Goal: Transaction & Acquisition: Purchase product/service

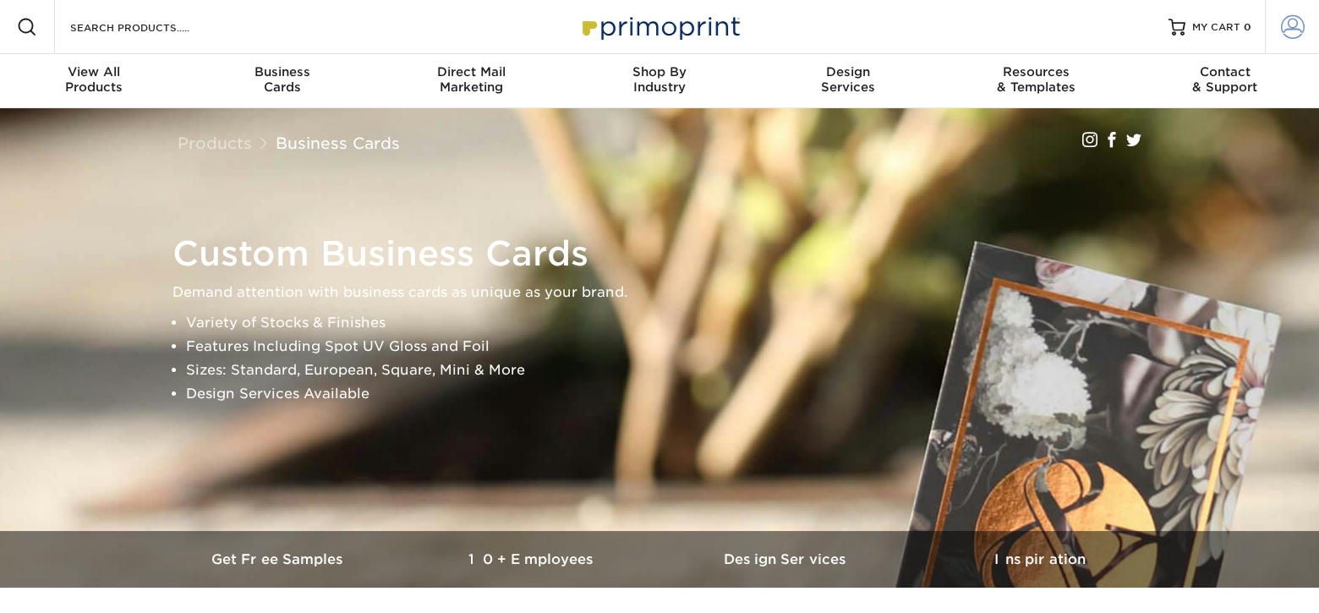
type input "walter@signsmarts.com"
click at [1286, 24] on span at bounding box center [1293, 27] width 24 height 24
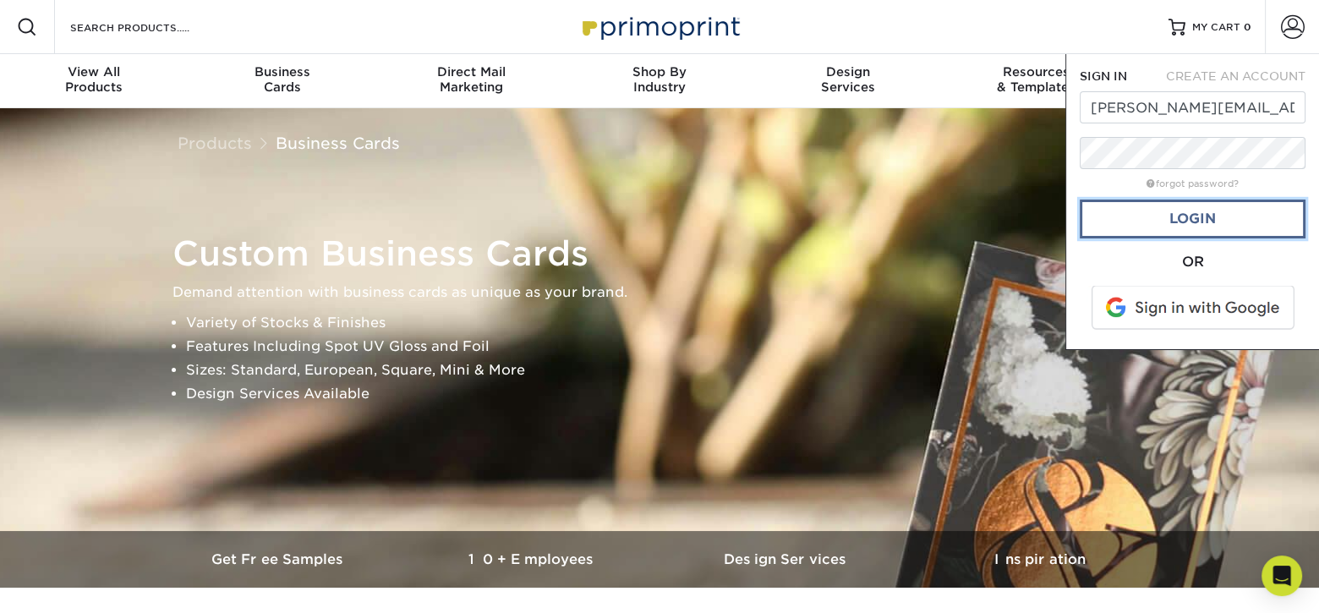
click at [1199, 212] on link "Login" at bounding box center [1193, 219] width 226 height 39
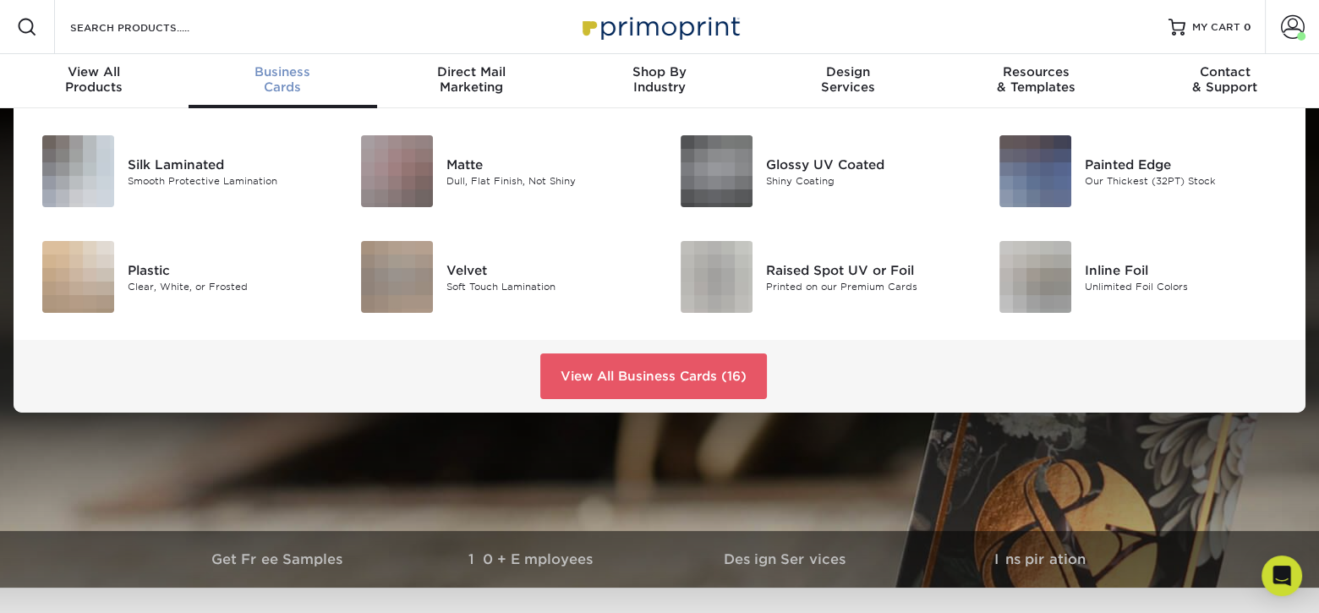
click at [300, 80] on div "Business Cards" at bounding box center [283, 79] width 189 height 30
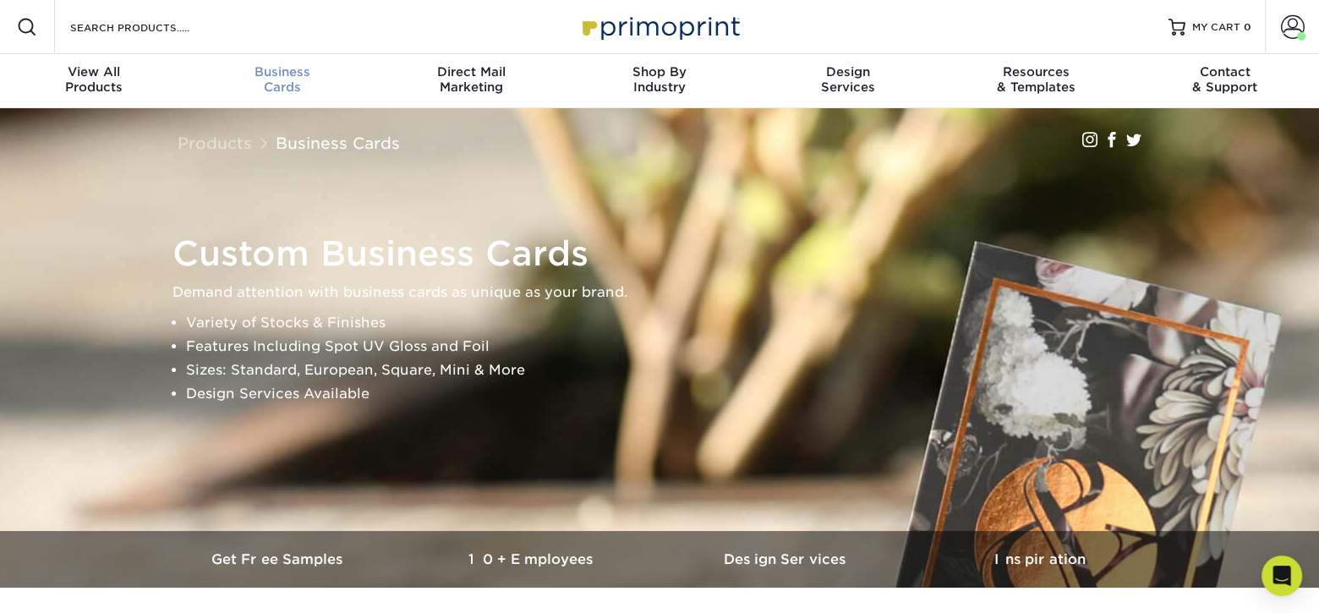
click at [266, 67] on span "Business" at bounding box center [283, 71] width 189 height 15
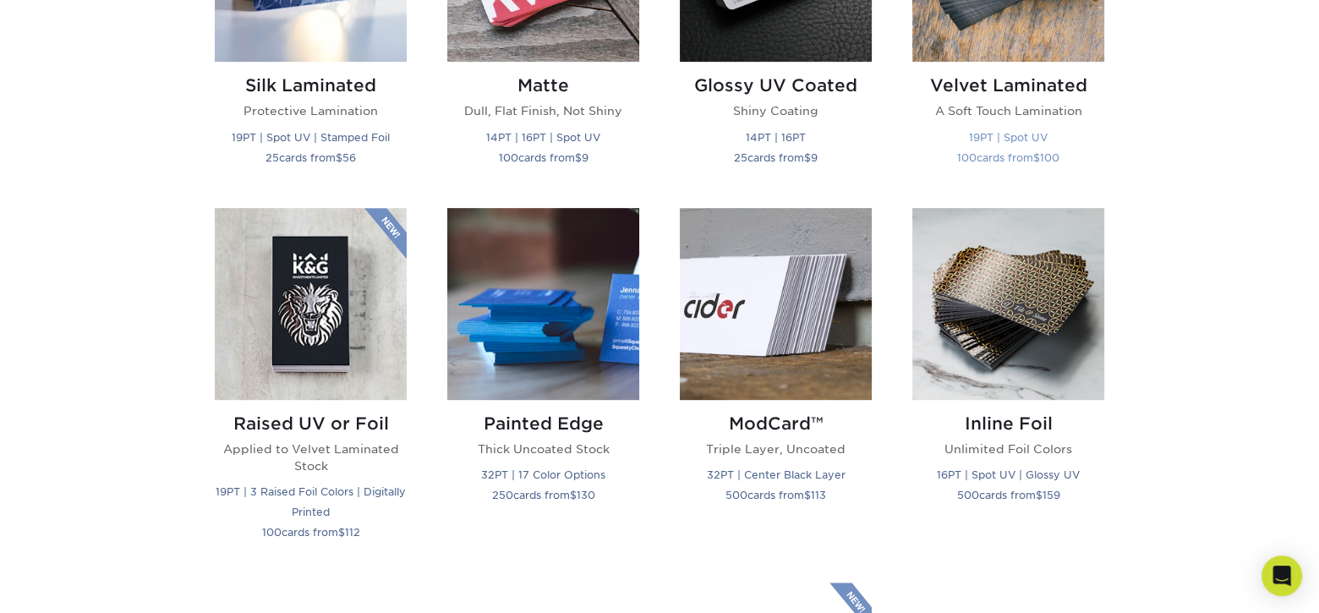
scroll to position [1015, 0]
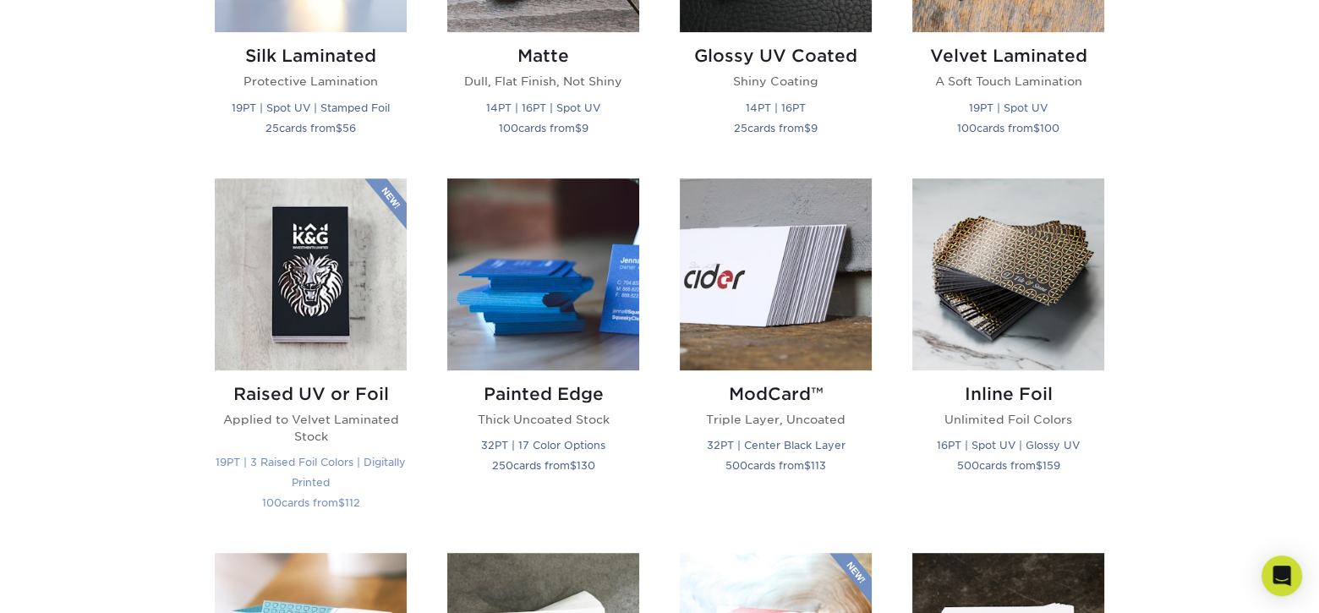
click at [331, 266] on img at bounding box center [311, 274] width 192 height 192
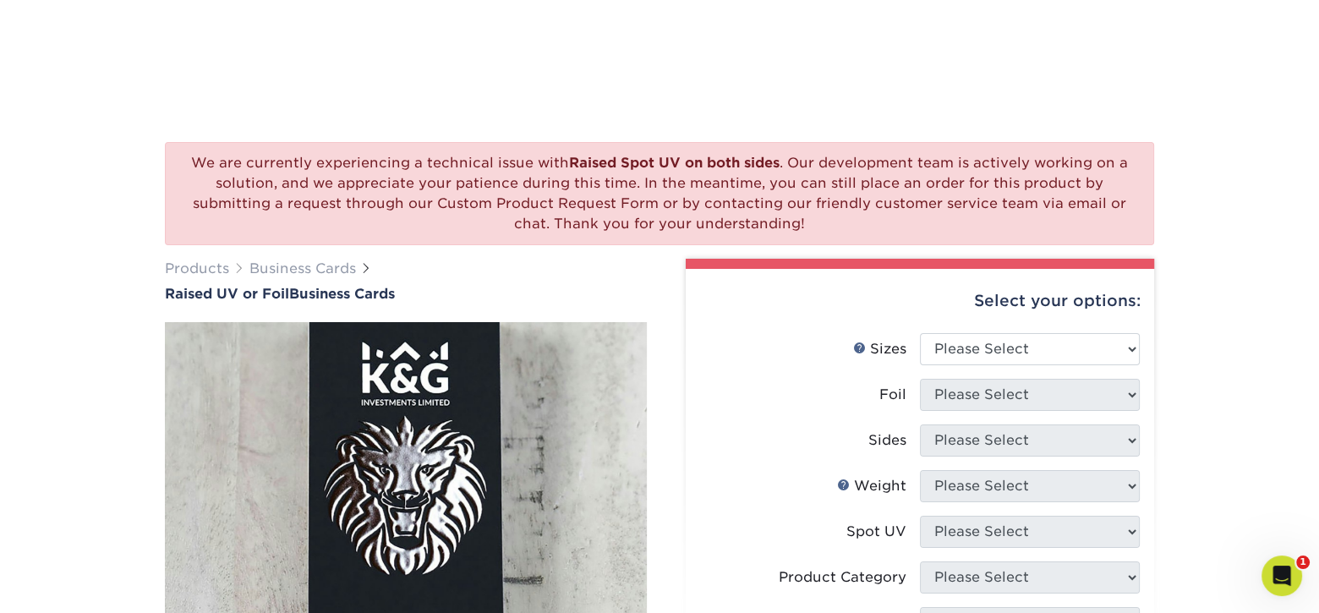
scroll to position [169, 0]
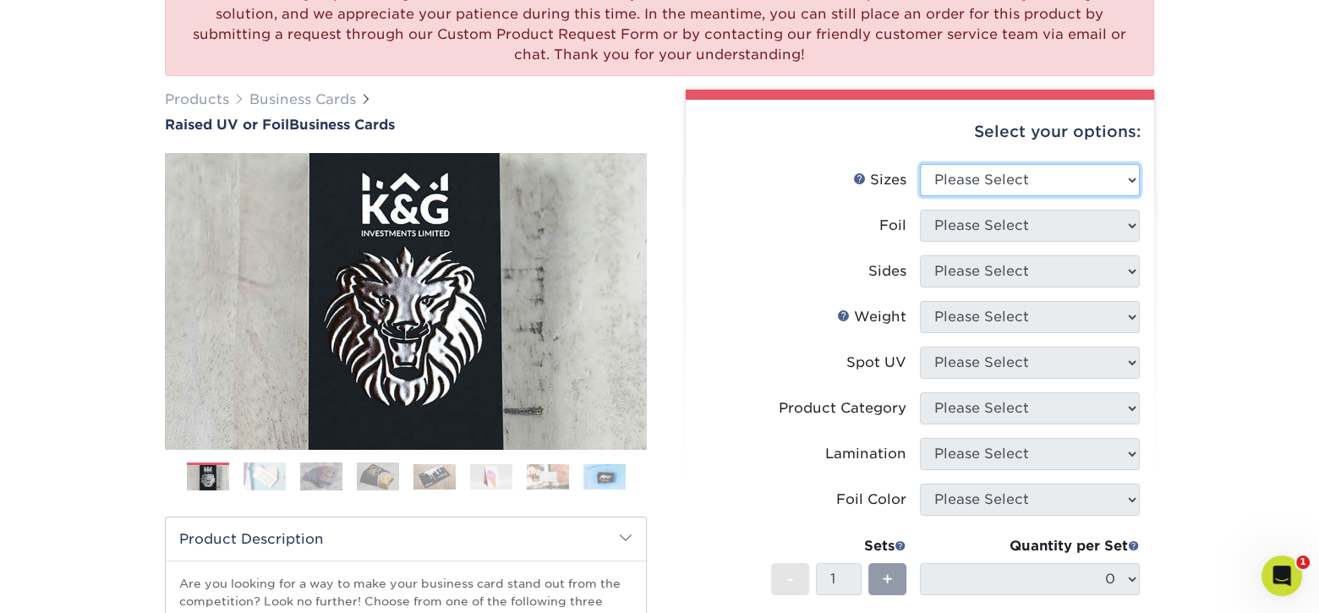
click at [984, 189] on select "Please Select 2" x 3.5" - Standard" at bounding box center [1030, 180] width 220 height 32
select select "2.00x3.50"
click at [920, 164] on select "Please Select 2" x 3.5" - Standard" at bounding box center [1030, 180] width 220 height 32
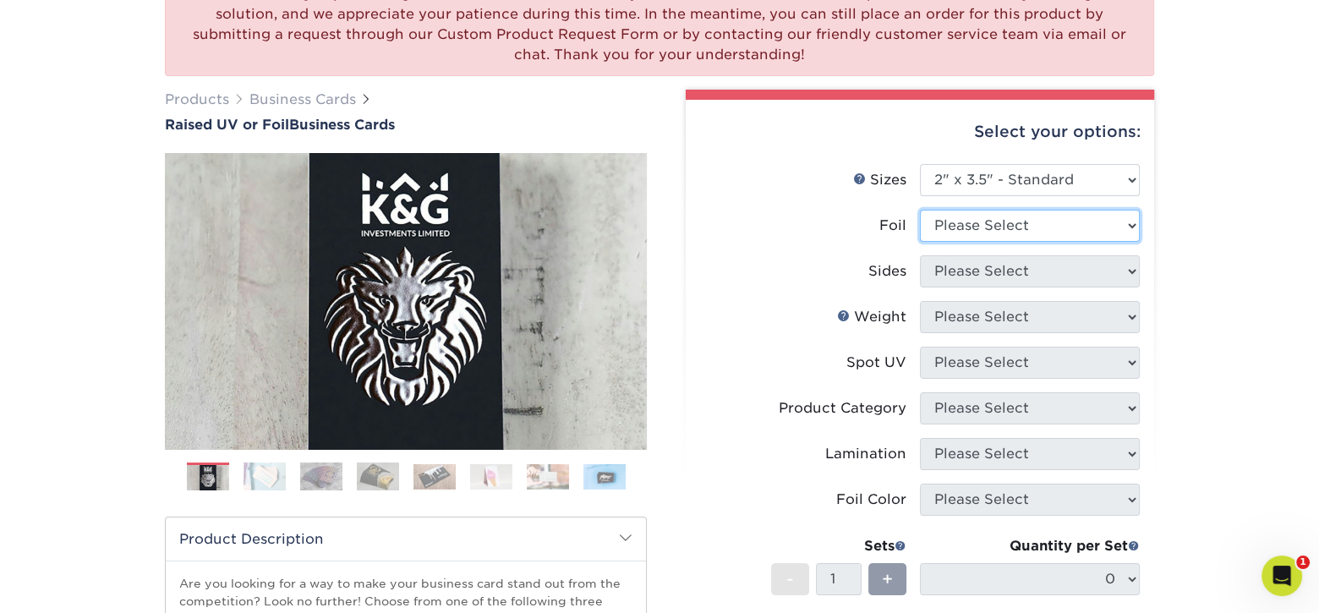
click at [1027, 234] on select "Please Select No Yes" at bounding box center [1030, 226] width 220 height 32
select select "1"
click at [920, 210] on select "Please Select No Yes" at bounding box center [1030, 226] width 220 height 32
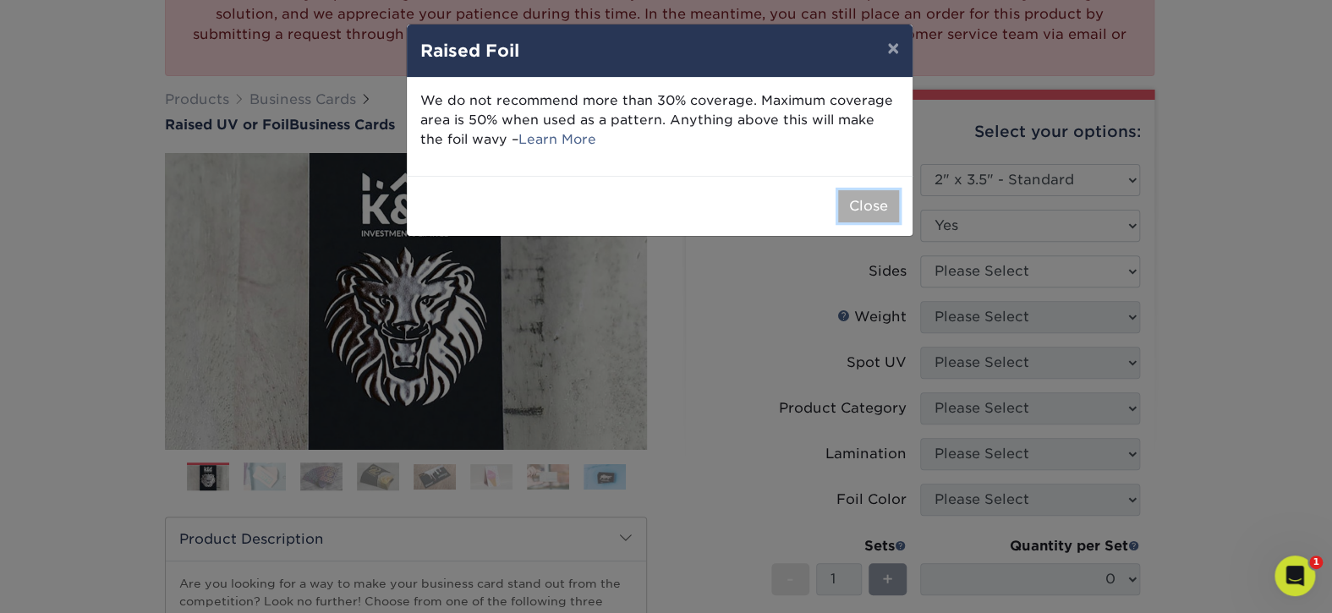
click at [852, 199] on button "Close" at bounding box center [868, 206] width 61 height 32
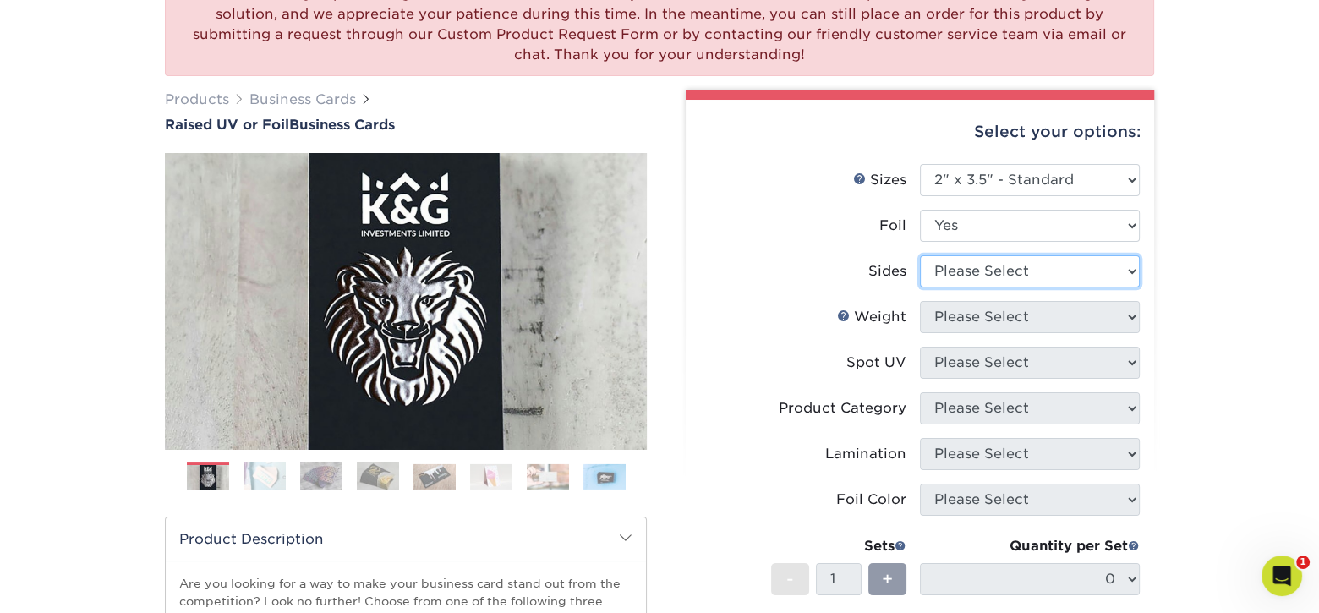
click at [1096, 269] on select "Please Select Print Both Sides - Foil Both Sides Print Both Sides - Foil Front …" at bounding box center [1030, 271] width 220 height 32
select select "a75ac2f1-9911-48d6-841d-245b5ac08f27"
click at [920, 255] on select "Please Select Print Both Sides - Foil Both Sides Print Both Sides - Foil Front …" at bounding box center [1030, 271] width 220 height 32
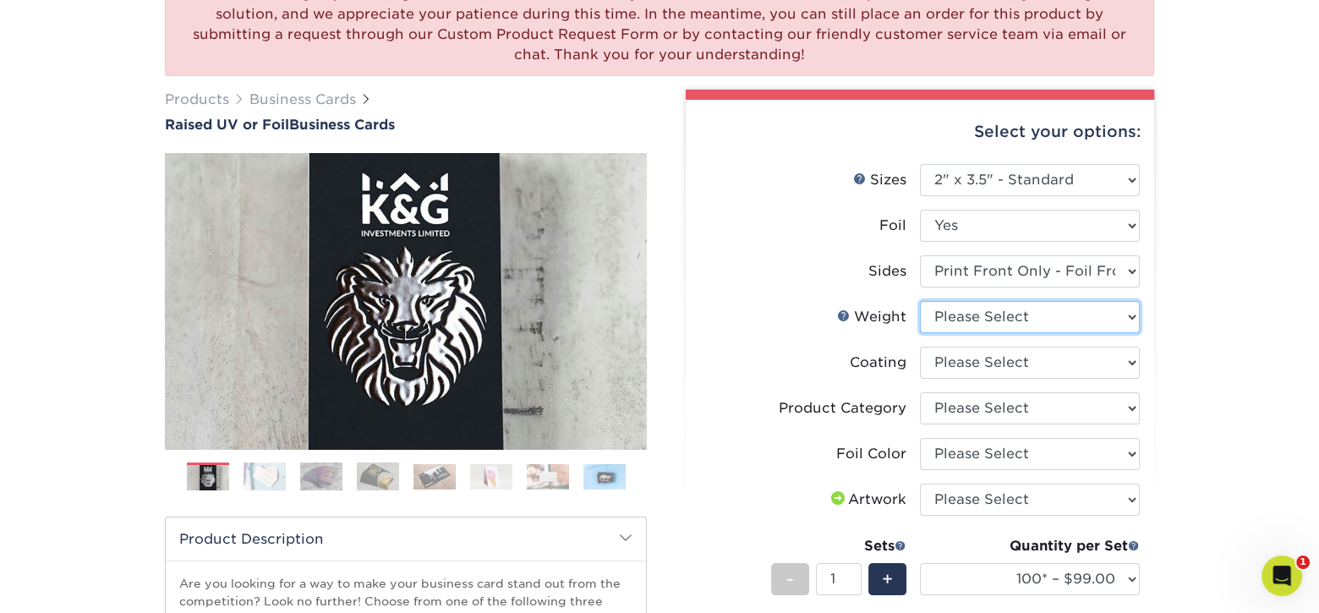
click at [1057, 316] on select "Please Select 16PT" at bounding box center [1030, 317] width 220 height 32
select select "16PT"
click at [920, 301] on select "Please Select 16PT" at bounding box center [1030, 317] width 220 height 32
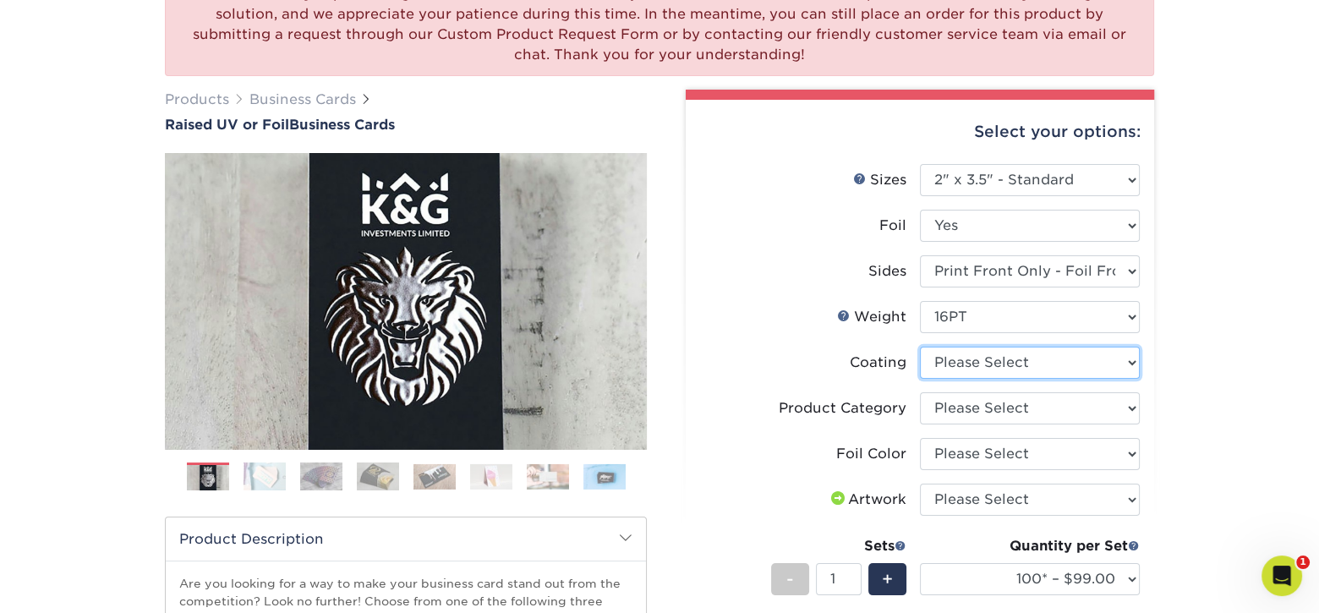
click at [1091, 370] on select at bounding box center [1030, 363] width 220 height 32
drag, startPoint x: 1194, startPoint y: 343, endPoint x: 1187, endPoint y: 354, distance: 12.9
click at [1194, 343] on div "We are currently experiencing a technical issue with Raised Spot UV on both sid…" at bounding box center [659, 486] width 1319 height 1094
click at [1063, 409] on select "Please Select Business Cards" at bounding box center [1030, 408] width 220 height 32
select select "3b5148f1-0588-4f88-a218-97bcfdce65c1"
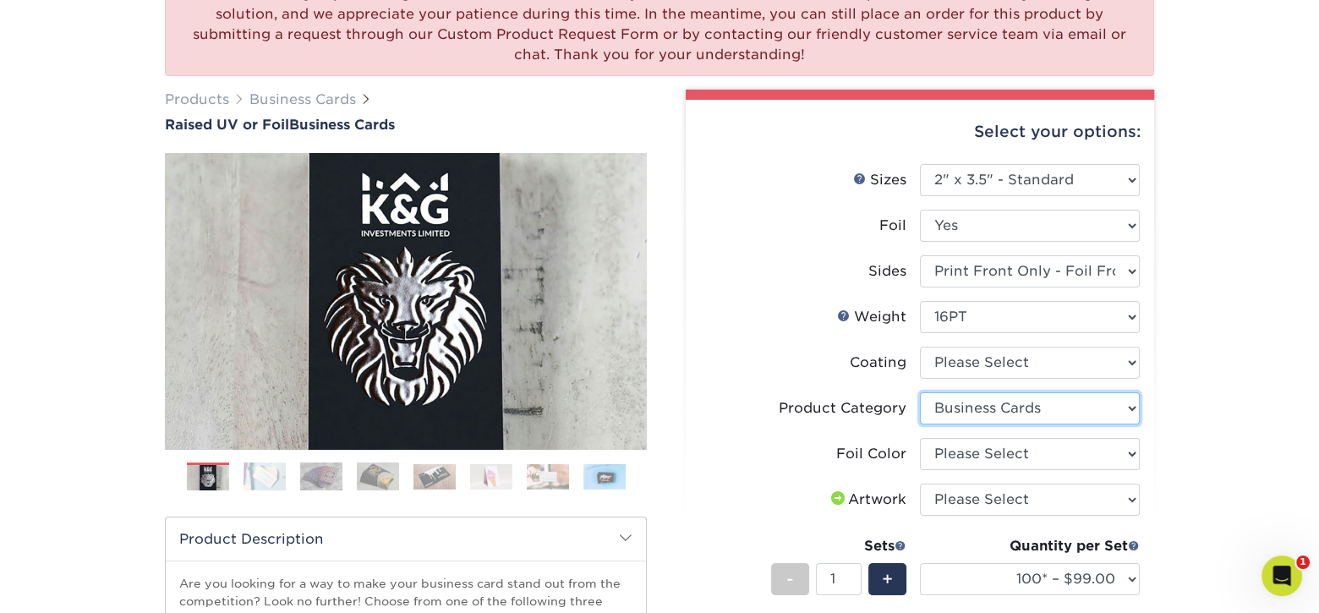
click at [920, 392] on select "Please Select Business Cards" at bounding box center [1030, 408] width 220 height 32
click at [1085, 448] on select "Please Select Silver Foil Gold Foil Holographic Foil" at bounding box center [1030, 454] width 220 height 32
select select "acffa4a5-22f9-4585-ba3f-0adaa54b8c85"
click at [920, 438] on select "Please Select Silver Foil Gold Foil Holographic Foil" at bounding box center [1030, 454] width 220 height 32
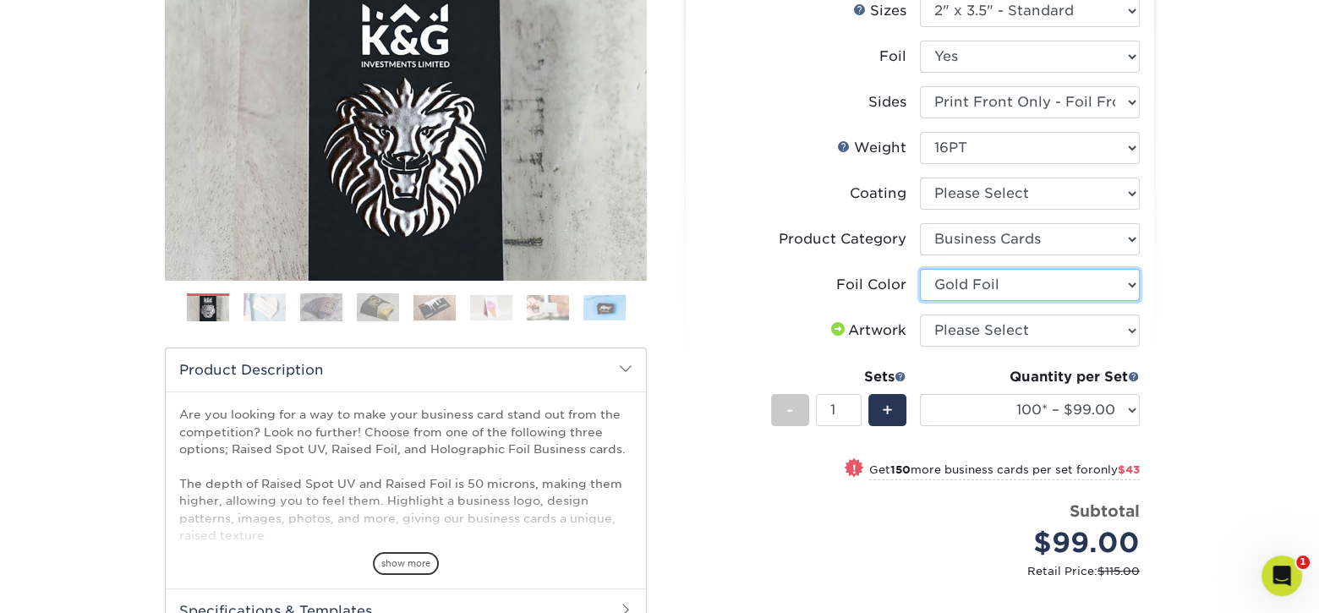
click at [1068, 286] on select "Please Select Silver Foil Gold Foil Holographic Foil" at bounding box center [1030, 285] width 220 height 32
click at [1215, 286] on div "We are currently experiencing a technical issue with Raised Spot UV on both sid…" at bounding box center [659, 317] width 1319 height 1094
click at [994, 325] on select "Please Select I will upload files I need a design - $100" at bounding box center [1030, 331] width 220 height 32
select select "upload"
click at [920, 315] on select "Please Select I will upload files I need a design - $100" at bounding box center [1030, 331] width 220 height 32
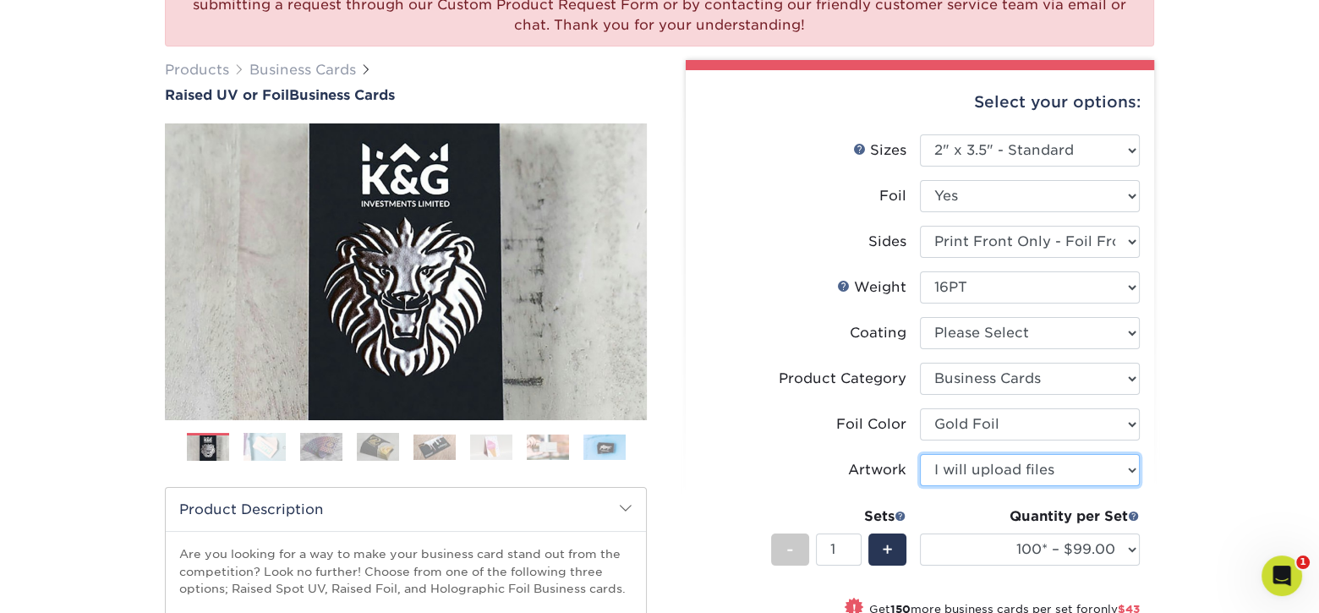
scroll to position [169, 0]
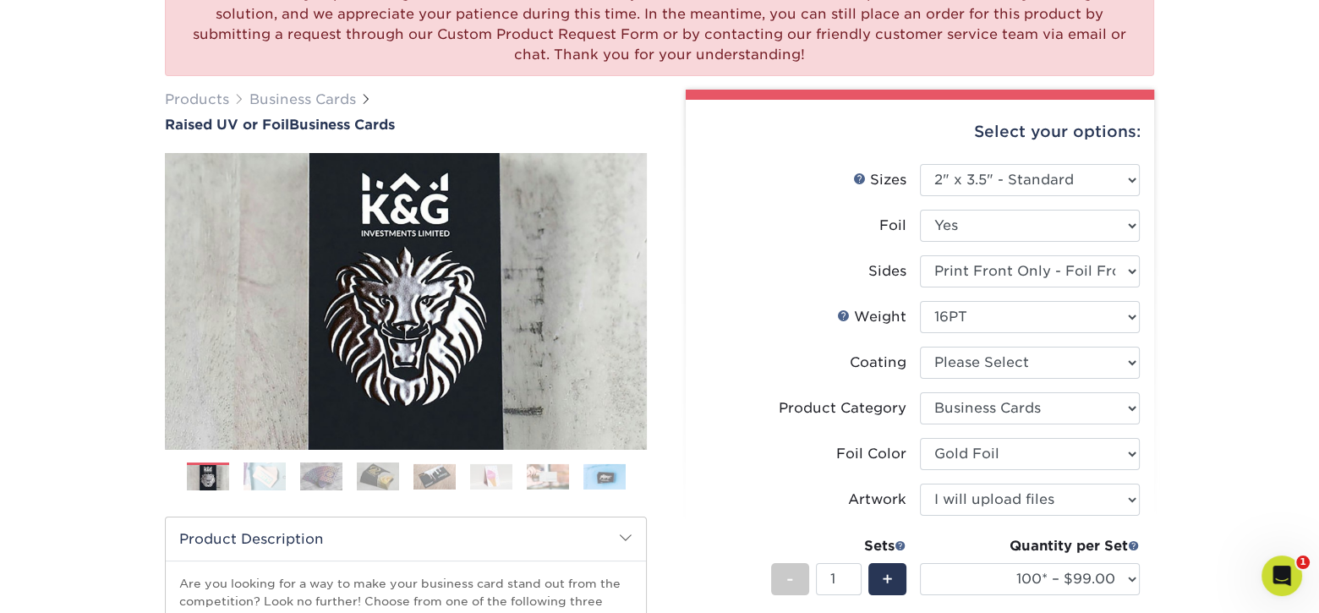
click at [262, 478] on img at bounding box center [265, 476] width 42 height 29
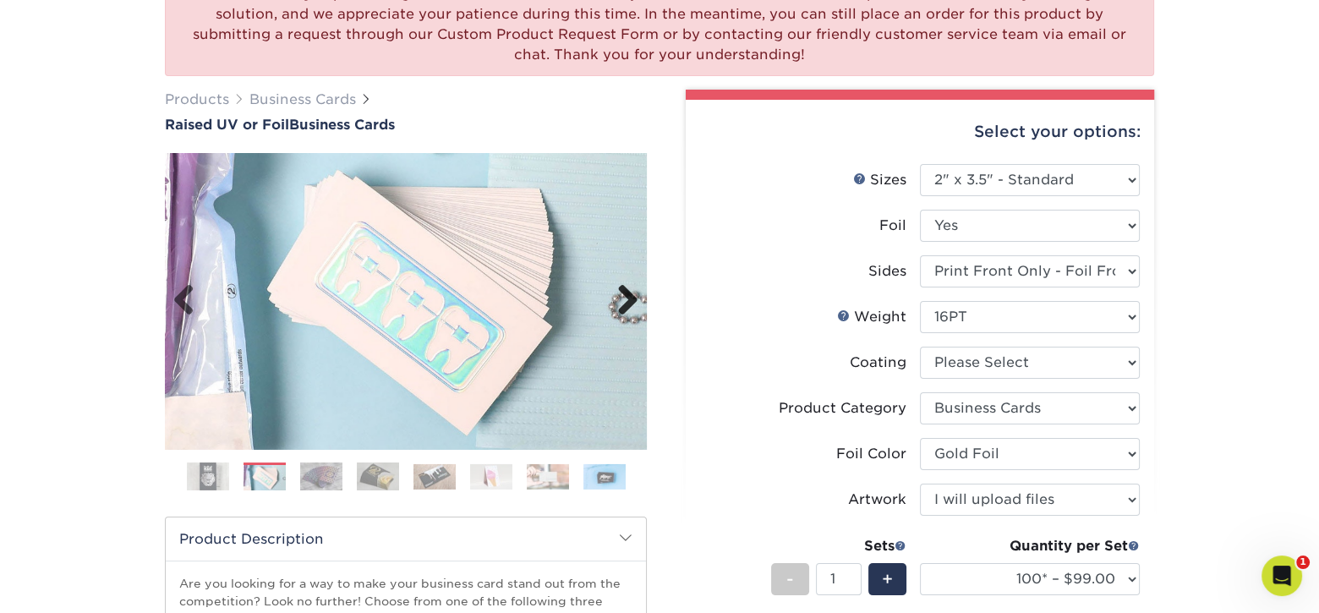
click at [629, 300] on link "Next" at bounding box center [622, 301] width 34 height 34
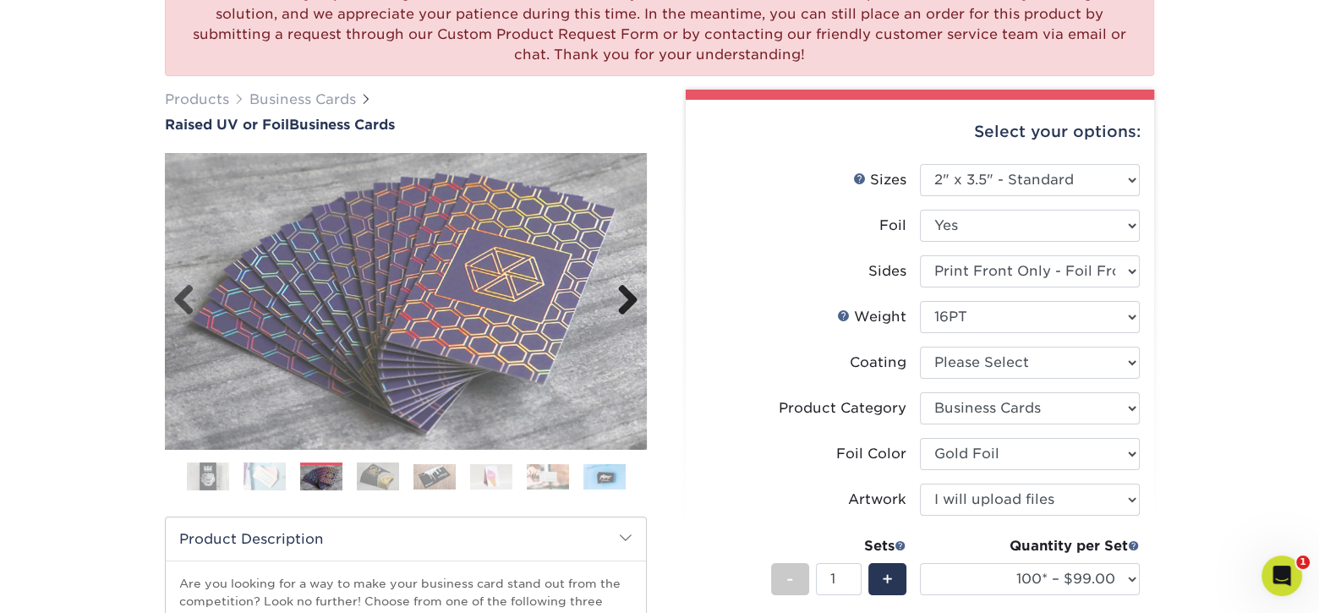
click at [629, 300] on link "Next" at bounding box center [622, 301] width 34 height 34
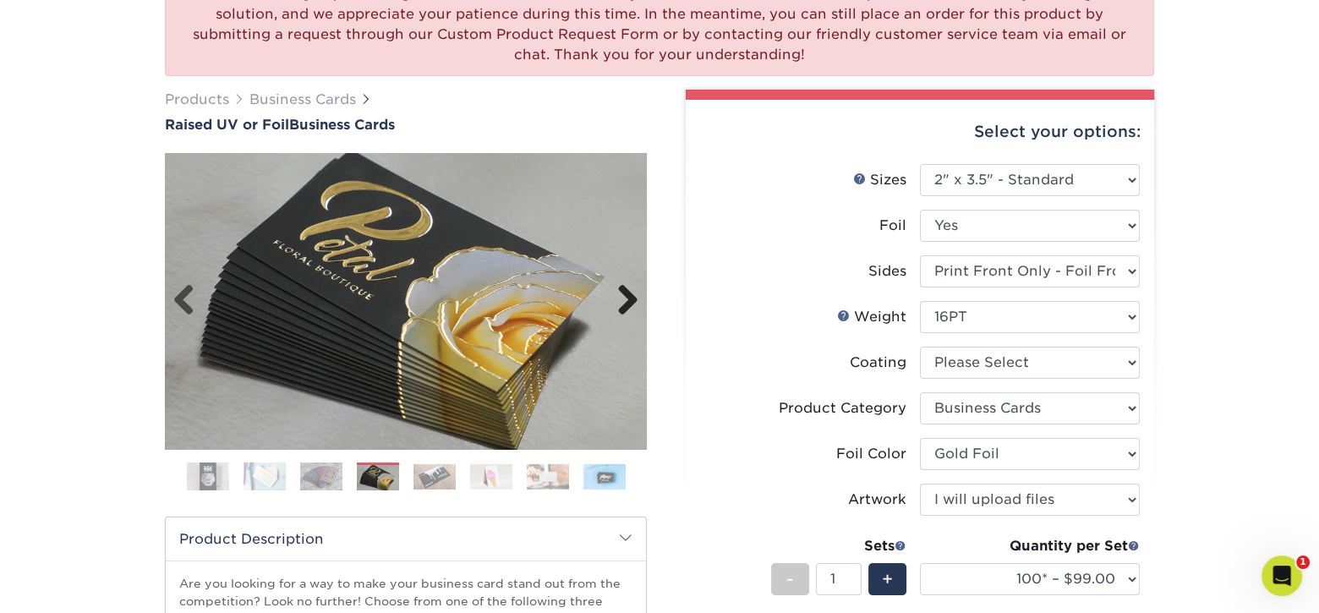
click at [629, 300] on link "Next" at bounding box center [622, 301] width 34 height 34
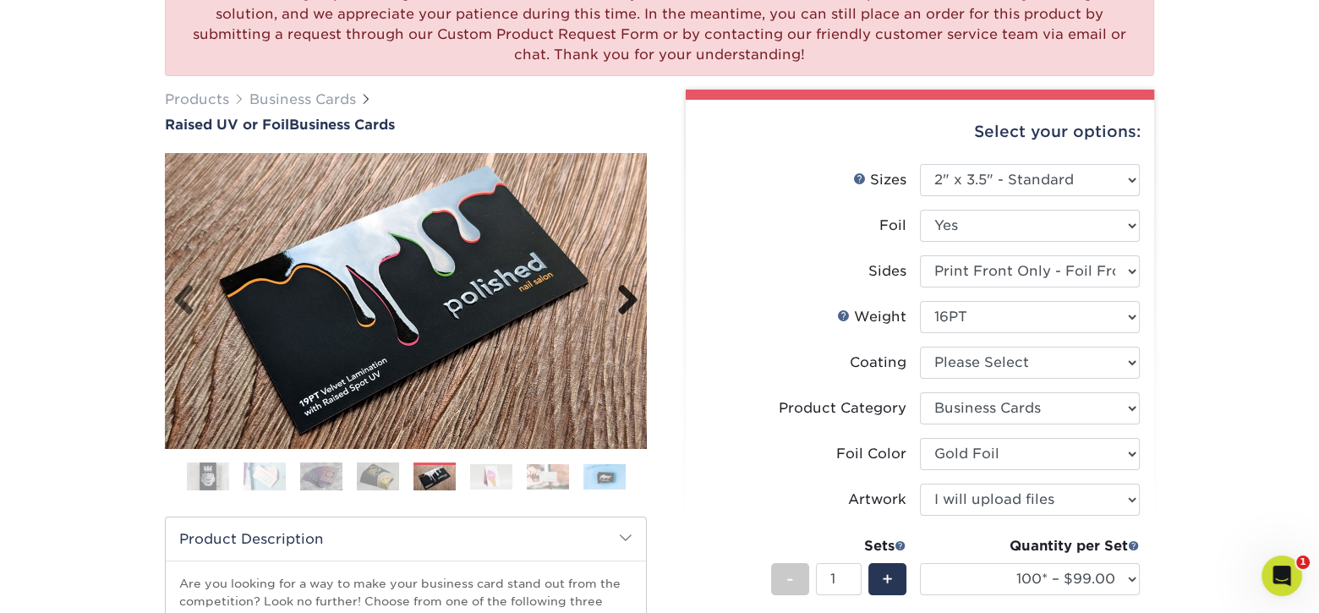
click at [629, 300] on link "Next" at bounding box center [622, 301] width 34 height 34
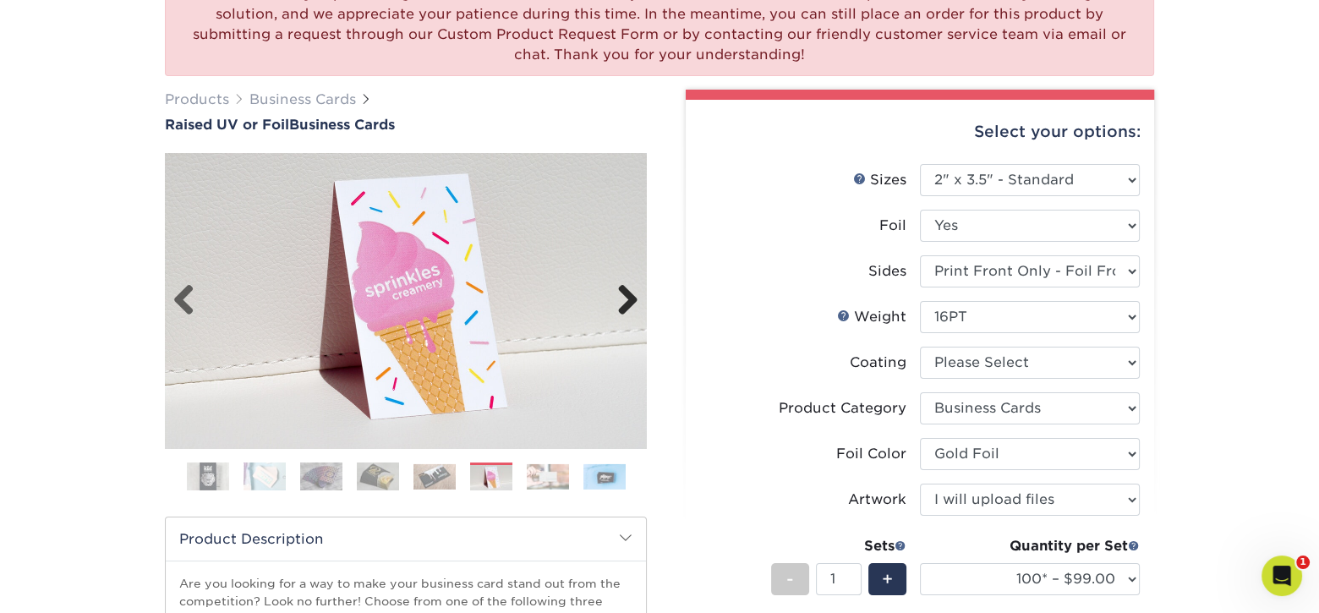
click at [629, 300] on link "Next" at bounding box center [622, 301] width 34 height 34
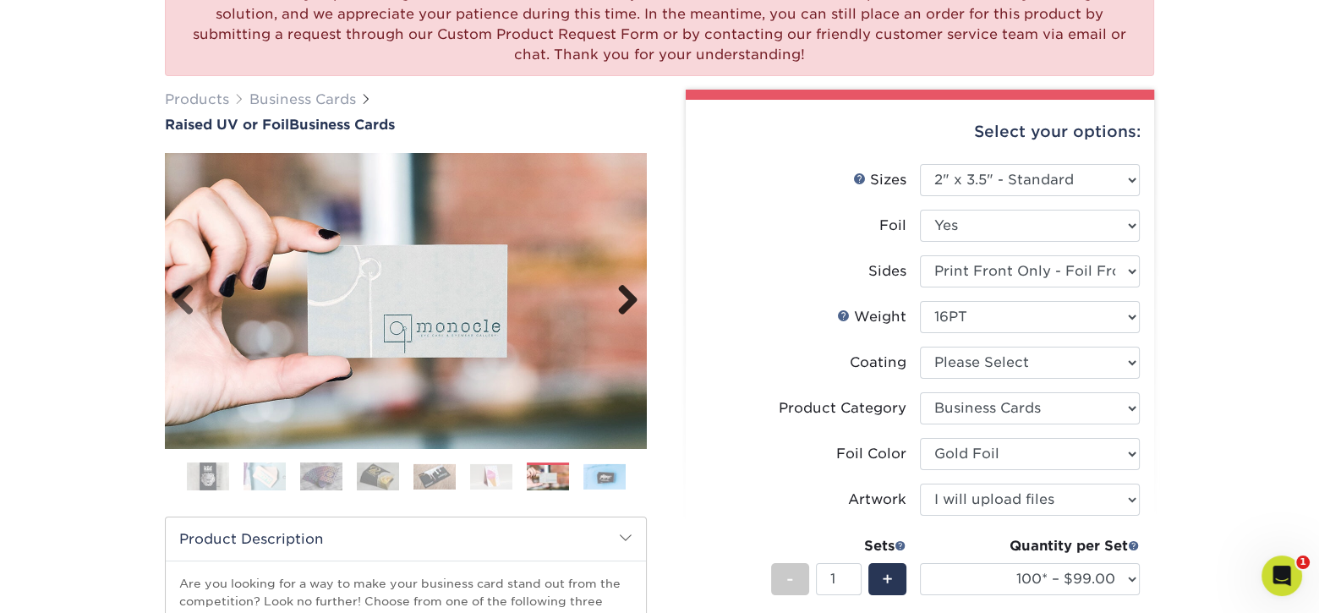
click at [629, 300] on link "Next" at bounding box center [622, 301] width 34 height 34
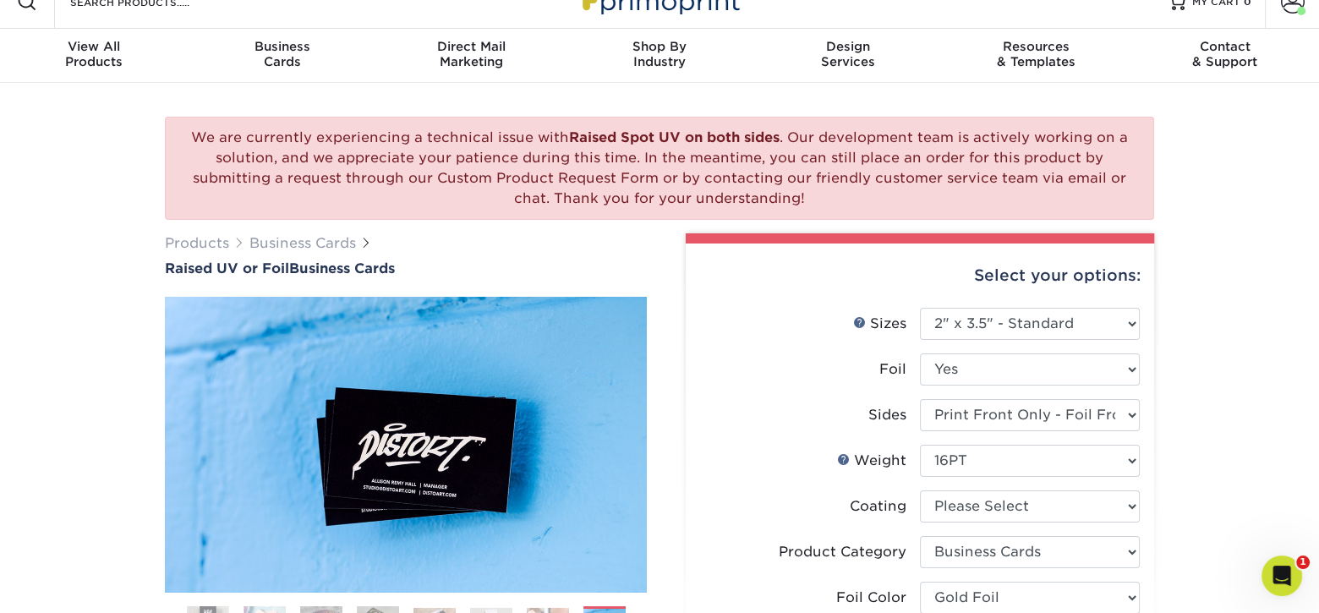
scroll to position [0, 0]
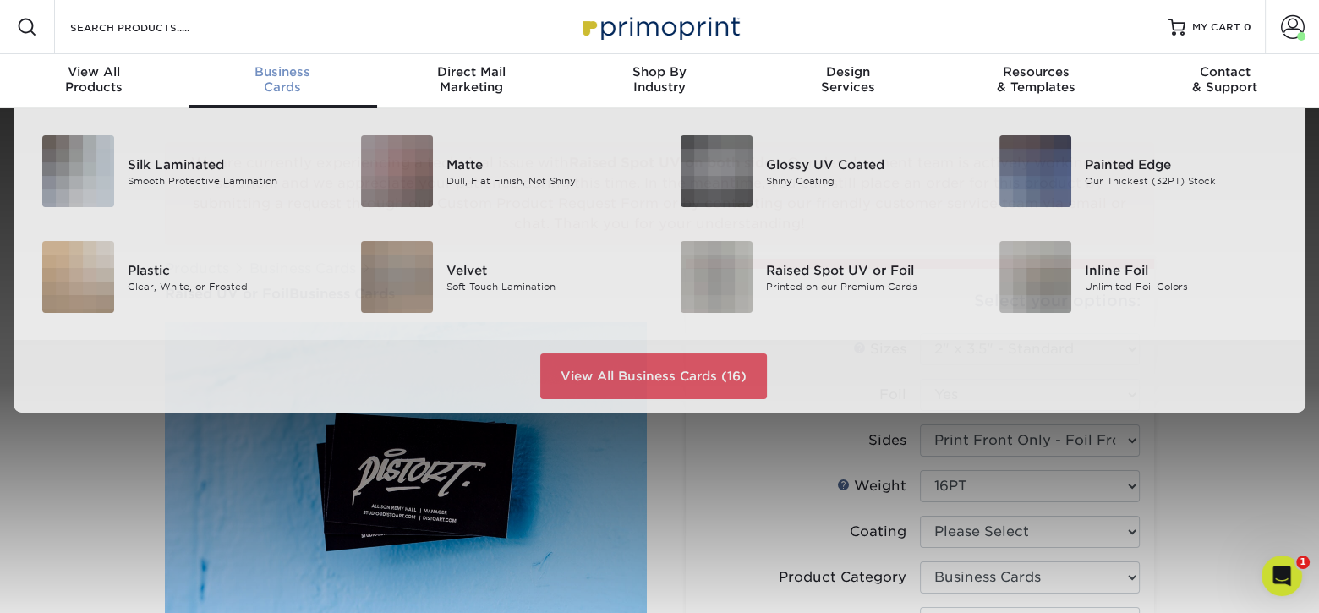
click at [261, 72] on span "Business" at bounding box center [283, 71] width 189 height 15
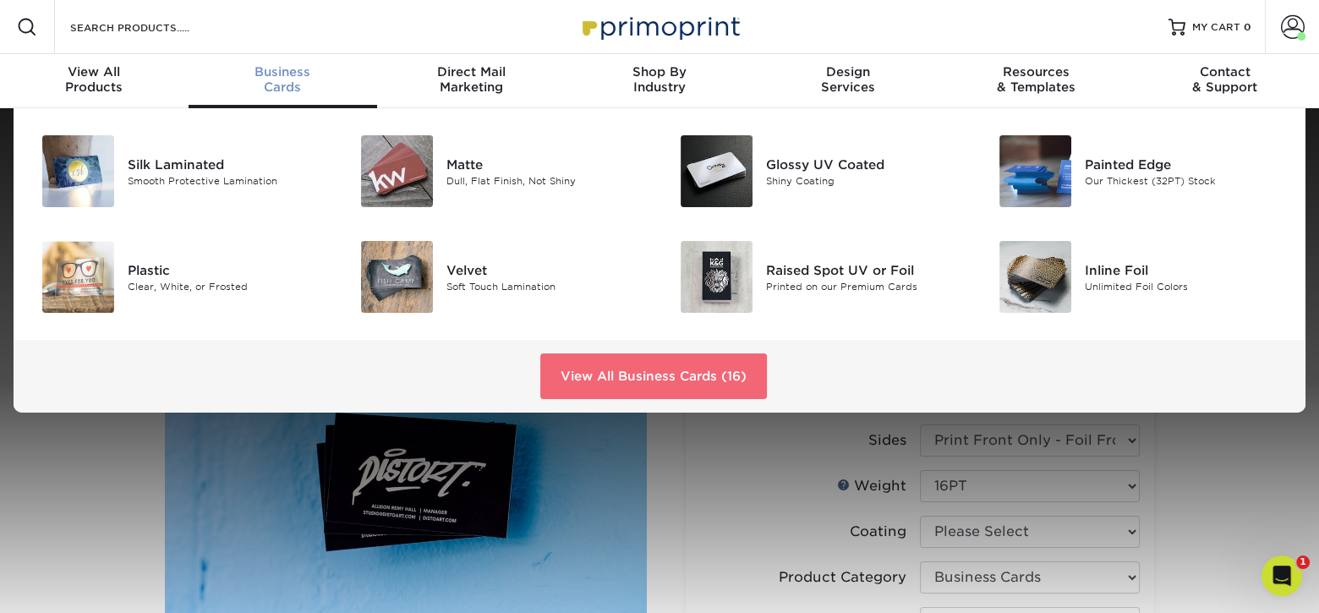
click at [585, 364] on link "View All Business Cards (16)" at bounding box center [653, 377] width 227 height 46
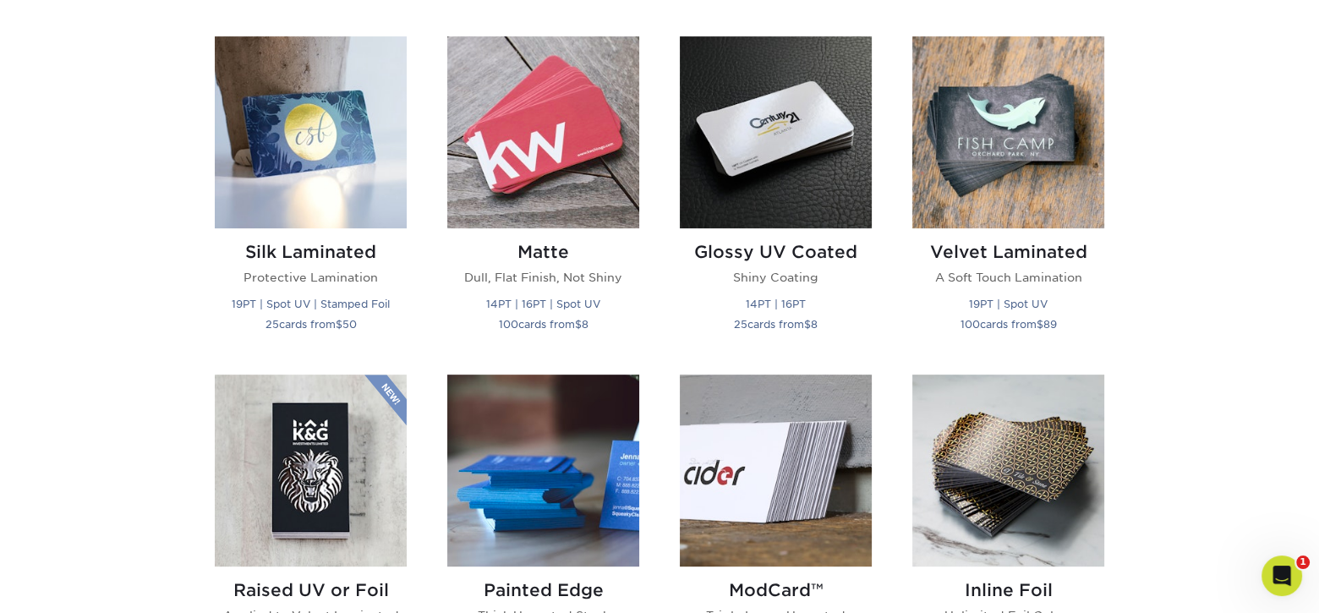
scroll to position [846, 0]
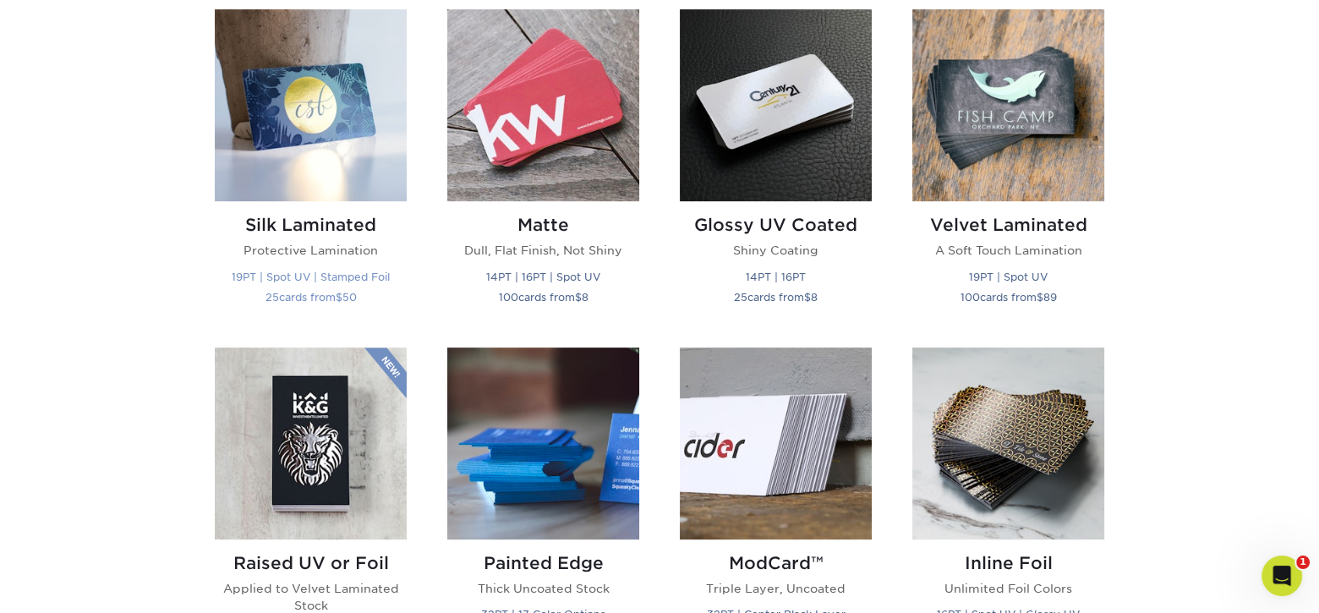
click at [348, 112] on img at bounding box center [311, 105] width 192 height 192
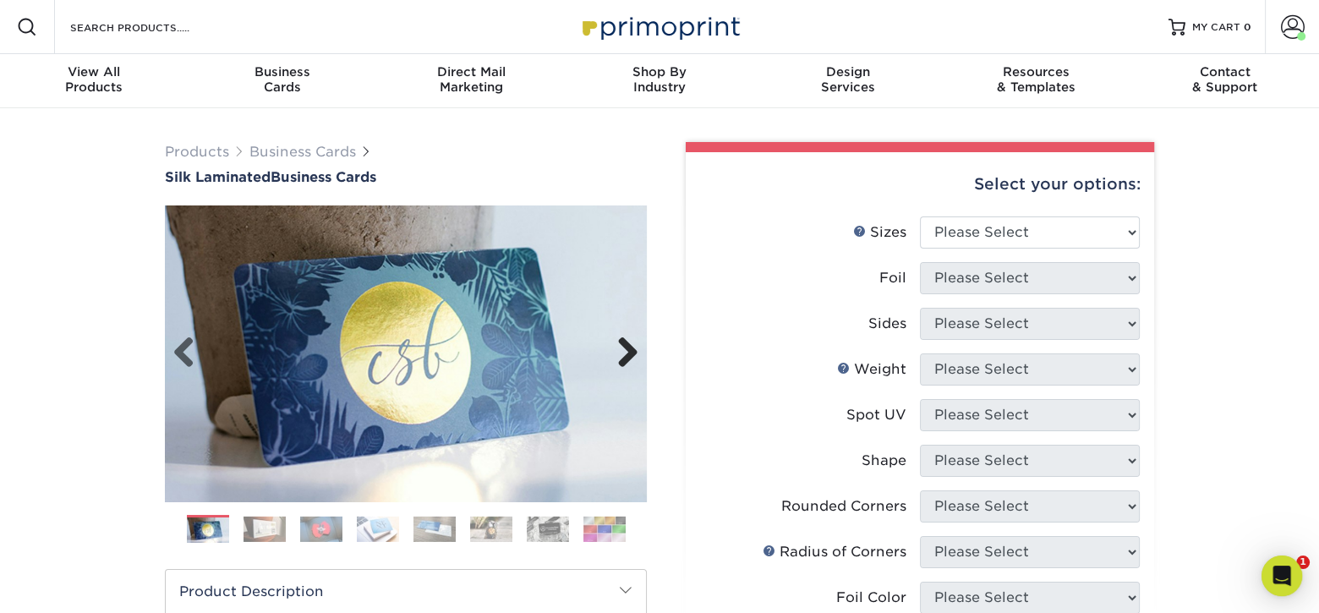
click at [631, 351] on link "Next" at bounding box center [622, 354] width 34 height 34
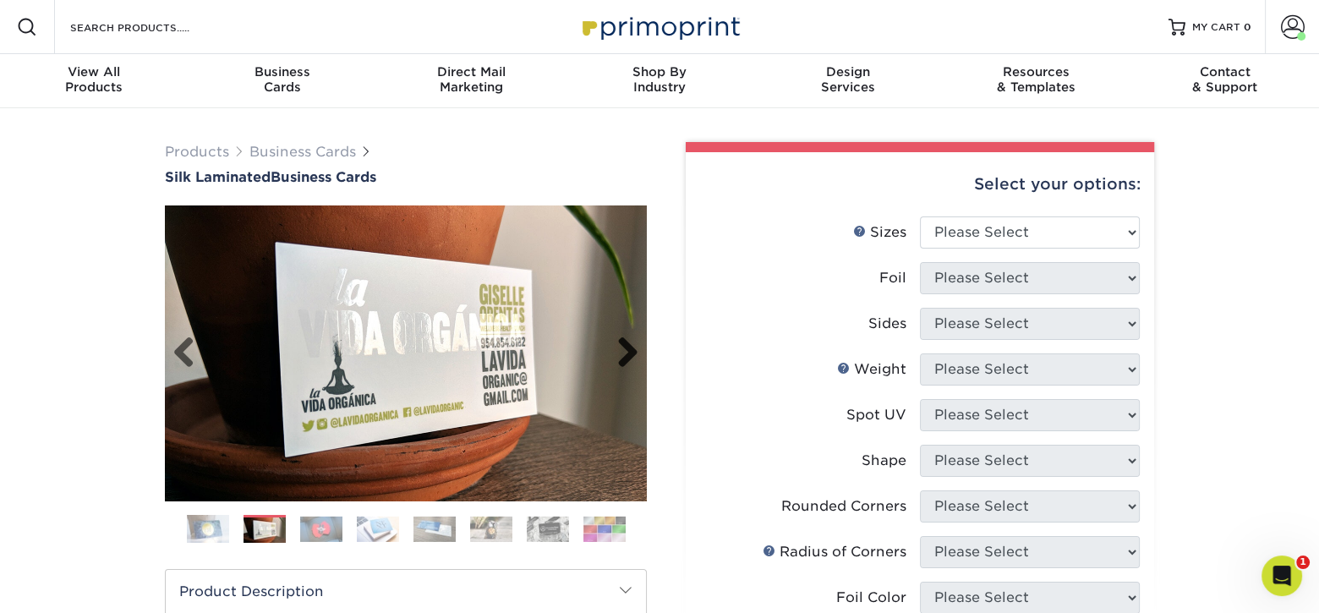
click at [631, 351] on link "Next" at bounding box center [622, 354] width 34 height 34
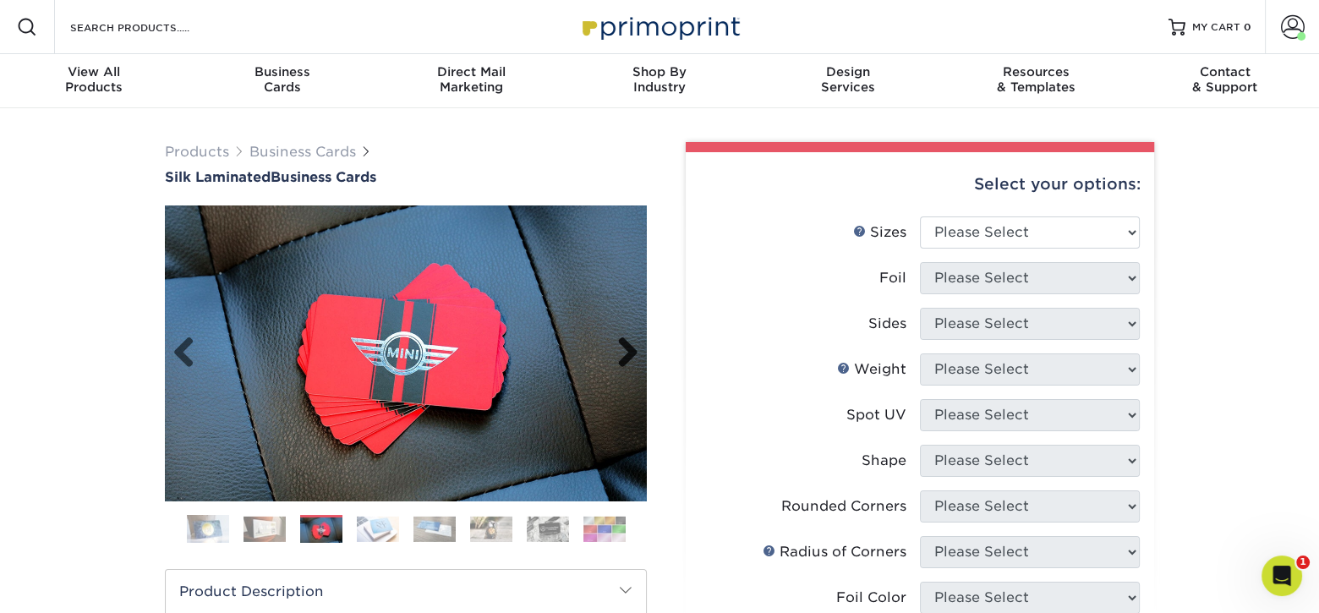
click at [631, 351] on link "Next" at bounding box center [622, 354] width 34 height 34
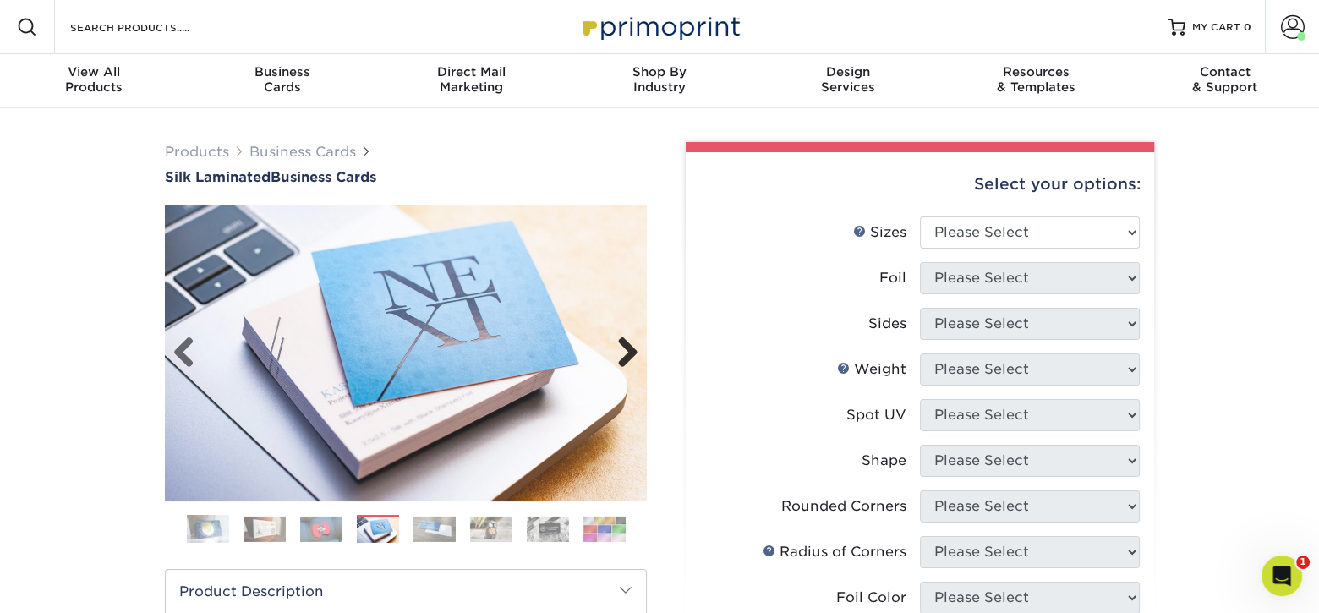
click at [631, 351] on link "Next" at bounding box center [622, 354] width 34 height 34
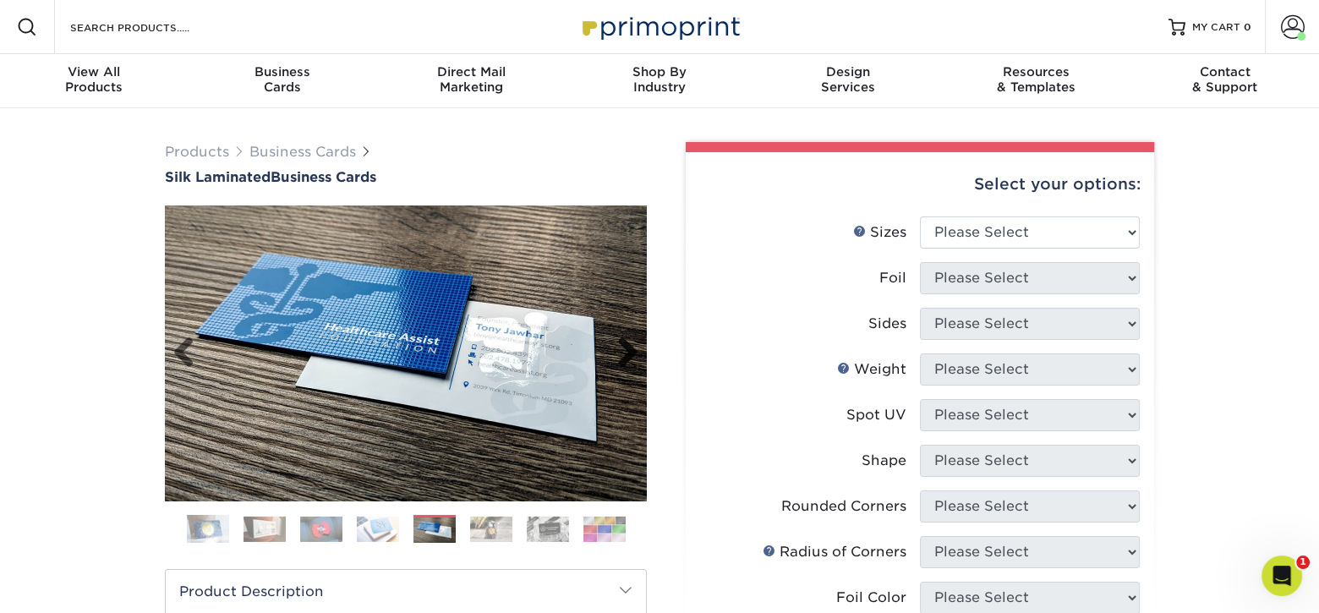
click at [631, 351] on link "Next" at bounding box center [622, 354] width 34 height 34
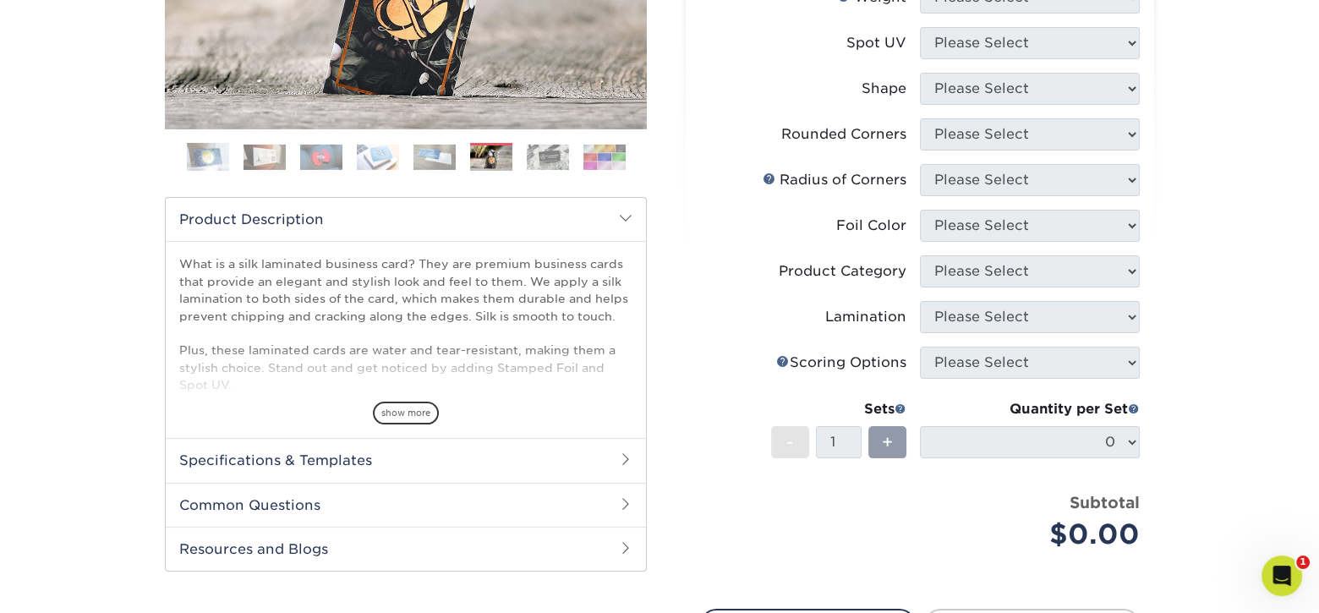
scroll to position [42, 0]
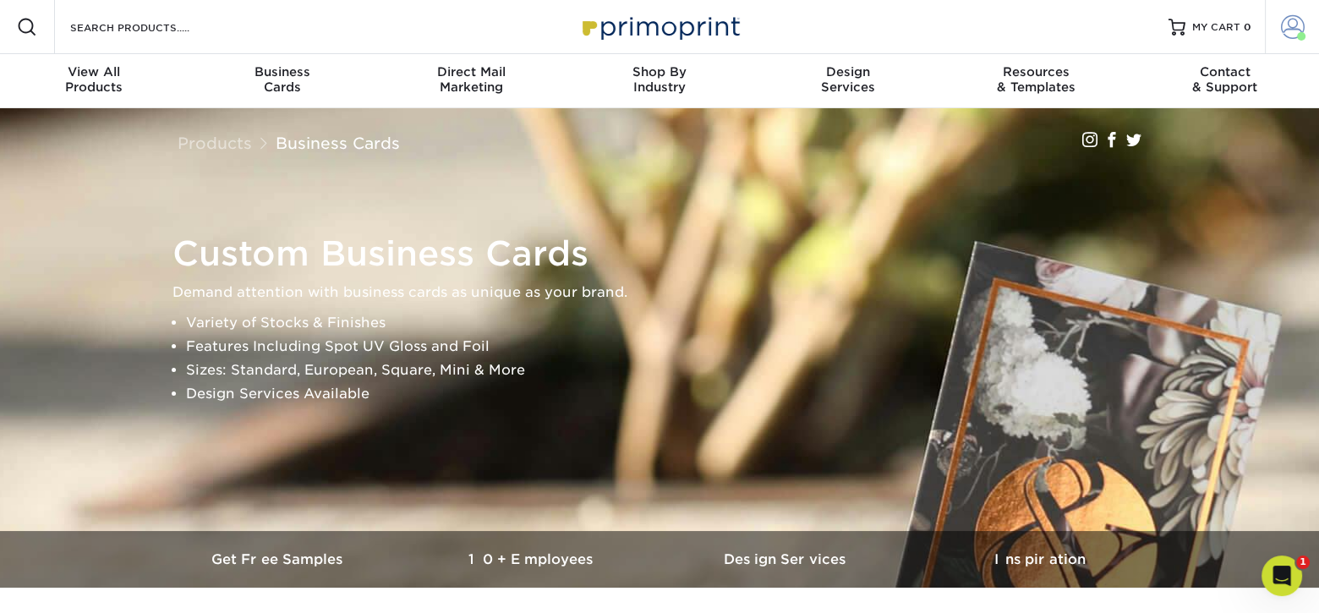
click at [1303, 26] on span at bounding box center [1293, 27] width 24 height 24
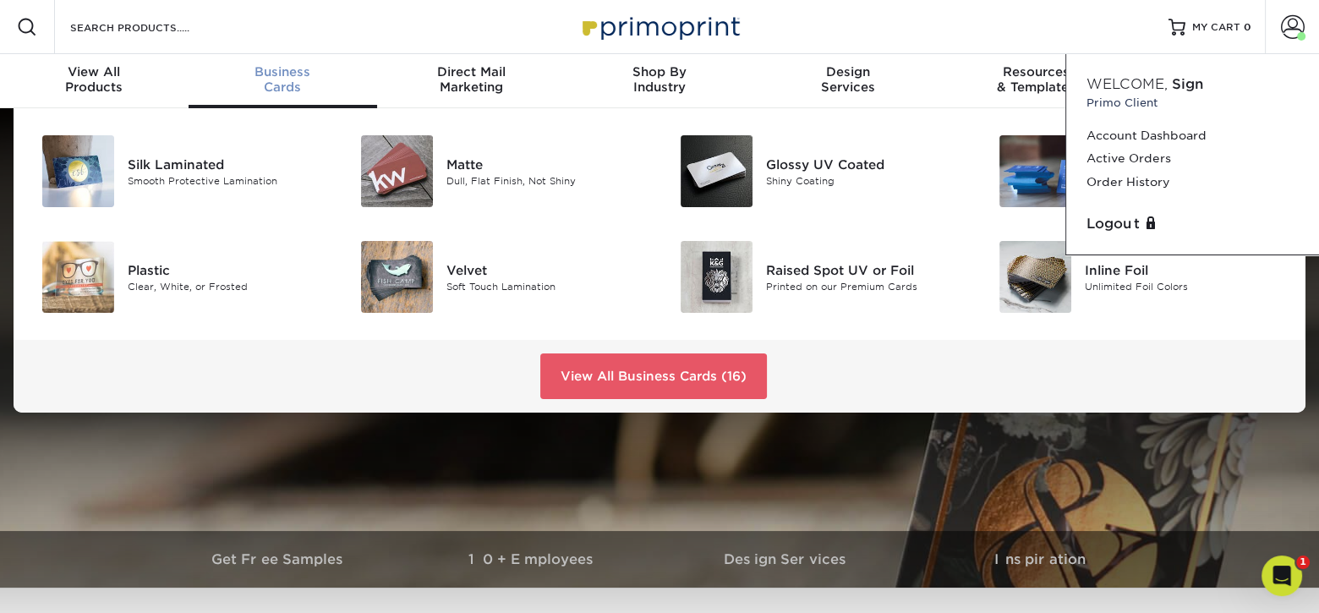
click at [308, 69] on span "Business" at bounding box center [283, 71] width 189 height 15
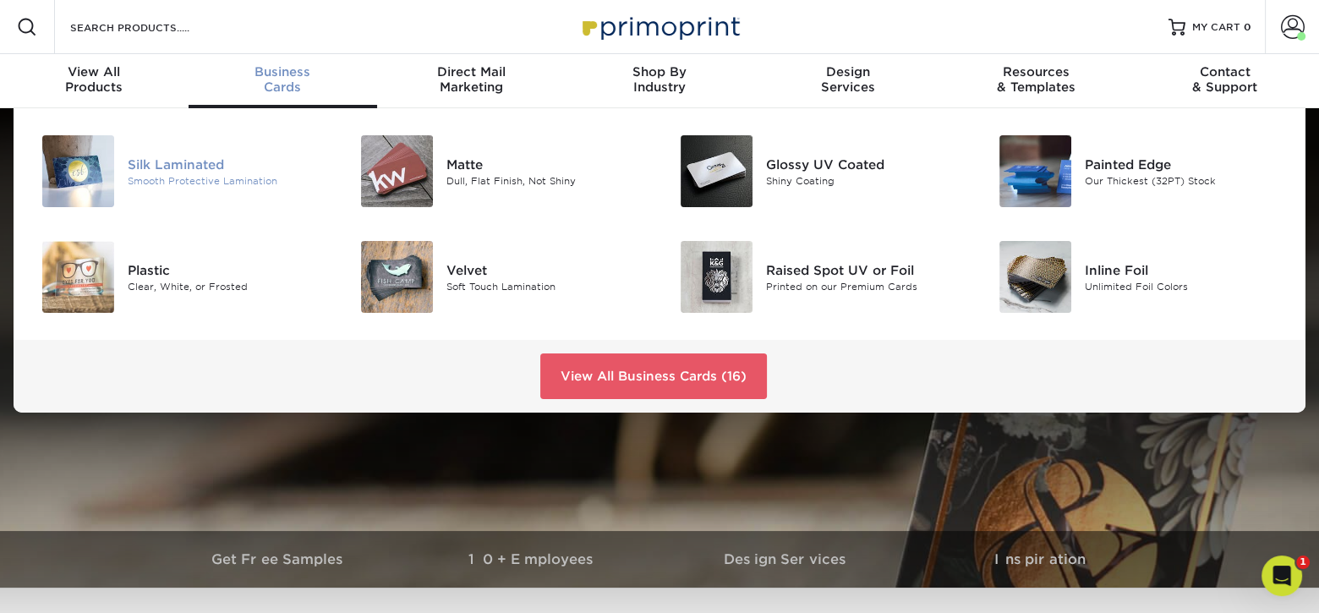
click at [198, 167] on div "Silk Laminated" at bounding box center [228, 164] width 200 height 19
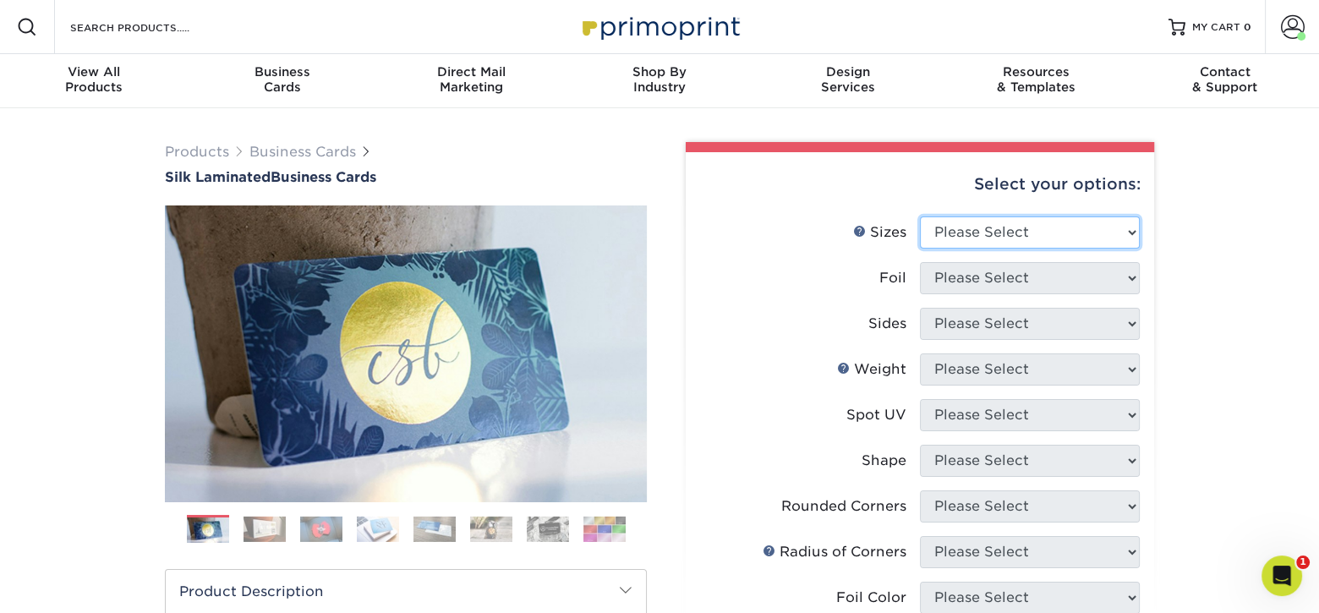
click at [1064, 224] on select "Please Select 1.5" x 3.5" - Mini 1.75" x 3.5" - Mini 2" x 2" - Square 2" x 3" -…" at bounding box center [1030, 233] width 220 height 32
select select "2.00x3.50"
click at [920, 217] on select "Please Select 1.5" x 3.5" - Mini 1.75" x 3.5" - Mini 2" x 2" - Square 2" x 3" -…" at bounding box center [1030, 233] width 220 height 32
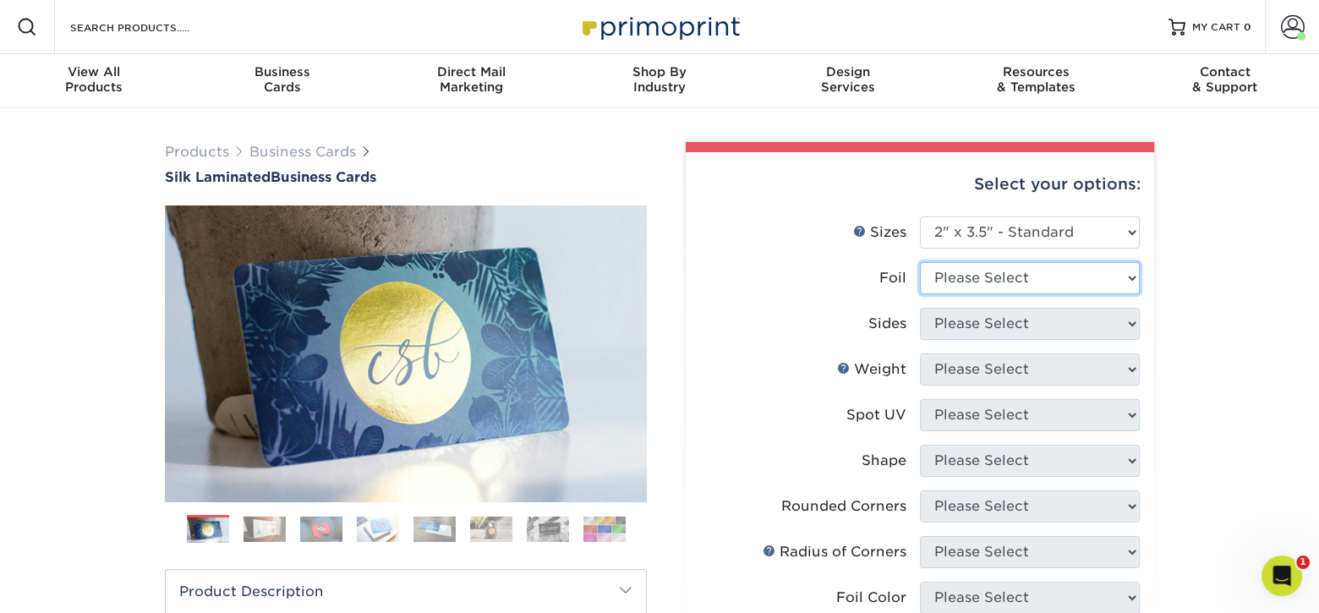
click at [1045, 277] on select "Please Select Yes No" at bounding box center [1030, 278] width 220 height 32
click at [1026, 283] on select "Please Select Yes No" at bounding box center [1030, 278] width 220 height 32
select select "1"
click at [920, 262] on select "Please Select Yes No" at bounding box center [1030, 278] width 220 height 32
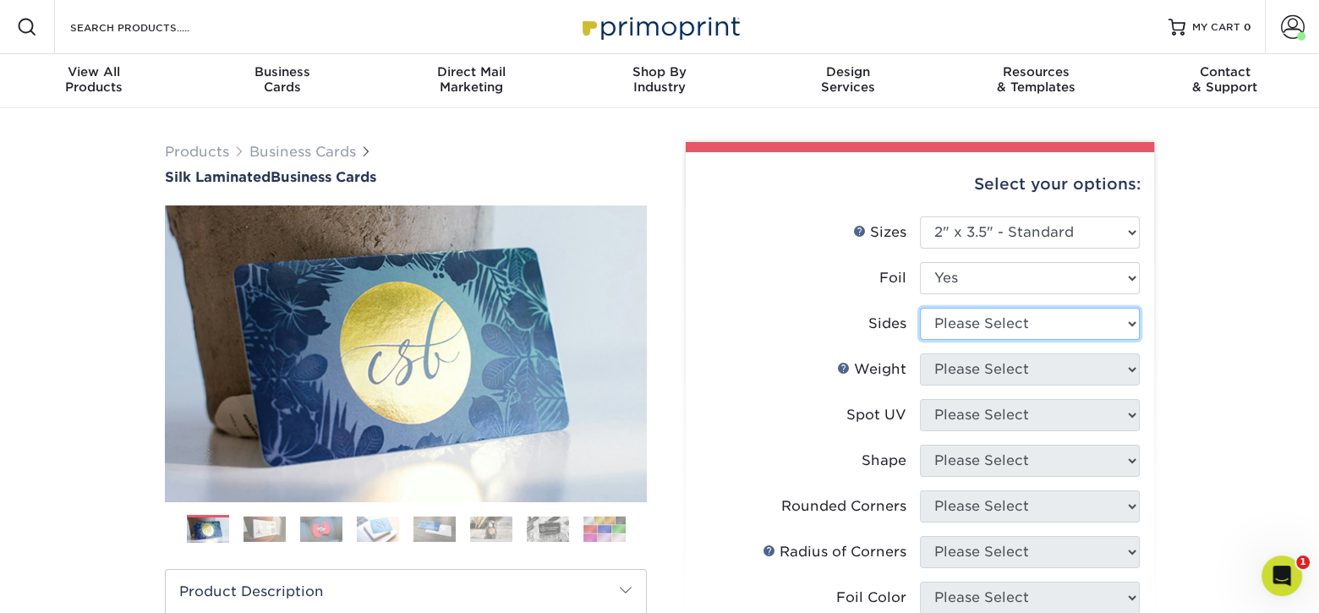
click at [1031, 321] on select "Please Select Print Both Sides - Foil Both Sides Print Both Sides - Foil Front …" at bounding box center [1030, 324] width 220 height 32
select select "a75ac2f1-9911-48d6-841d-245b5ac08f27"
click at [920, 308] on select "Please Select Print Both Sides - Foil Both Sides Print Both Sides - Foil Front …" at bounding box center [1030, 324] width 220 height 32
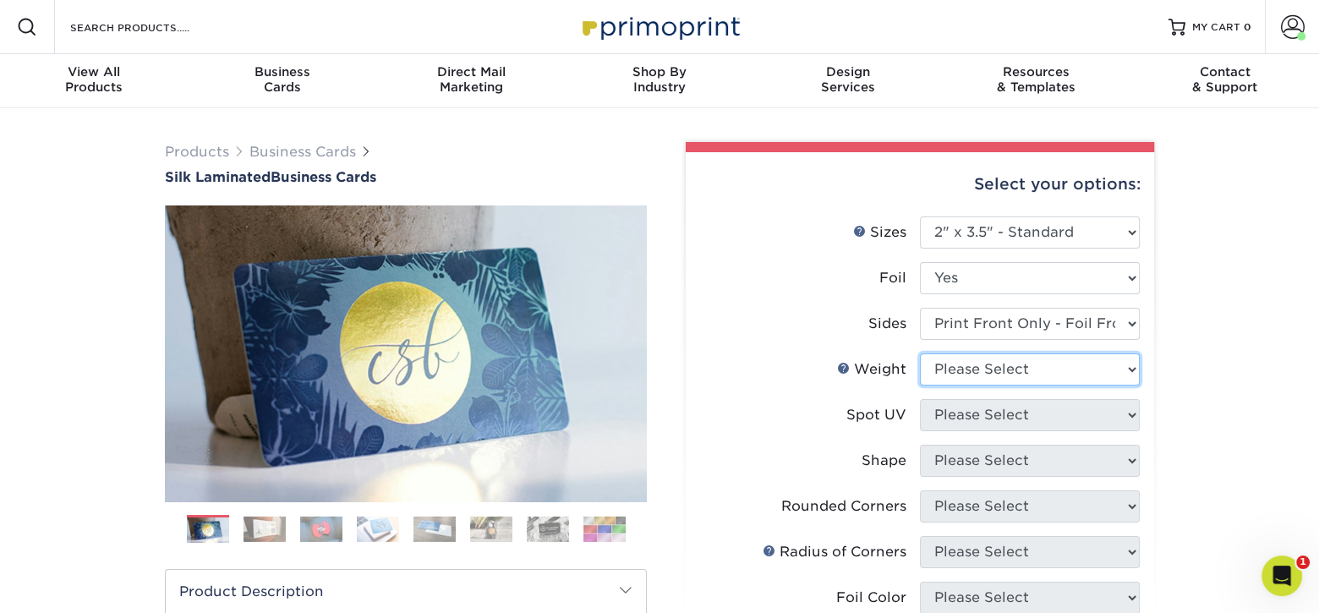
click at [1033, 370] on select "Please Select 16PT" at bounding box center [1030, 370] width 220 height 32
select select "16PT"
click at [920, 354] on select "Please Select 16PT" at bounding box center [1030, 370] width 220 height 32
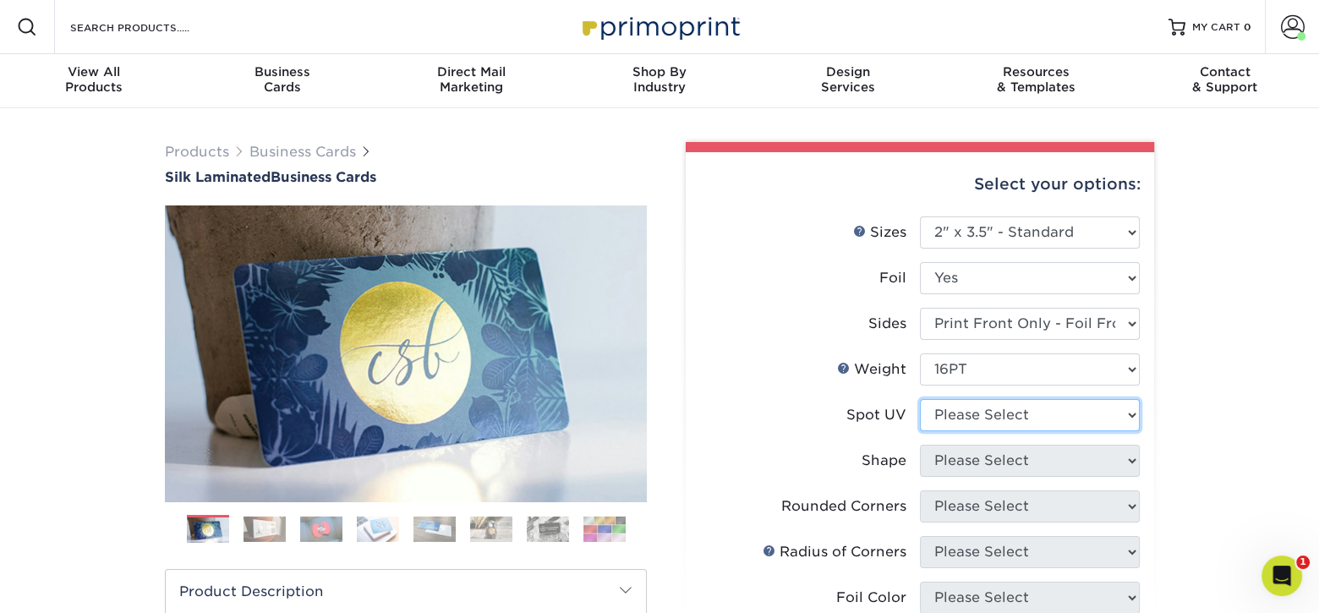
click at [1022, 417] on select "Please Select No Spot UV Front Only" at bounding box center [1030, 415] width 220 height 32
select select "1"
click at [920, 399] on select "Please Select No Spot UV Front Only" at bounding box center [1030, 415] width 220 height 32
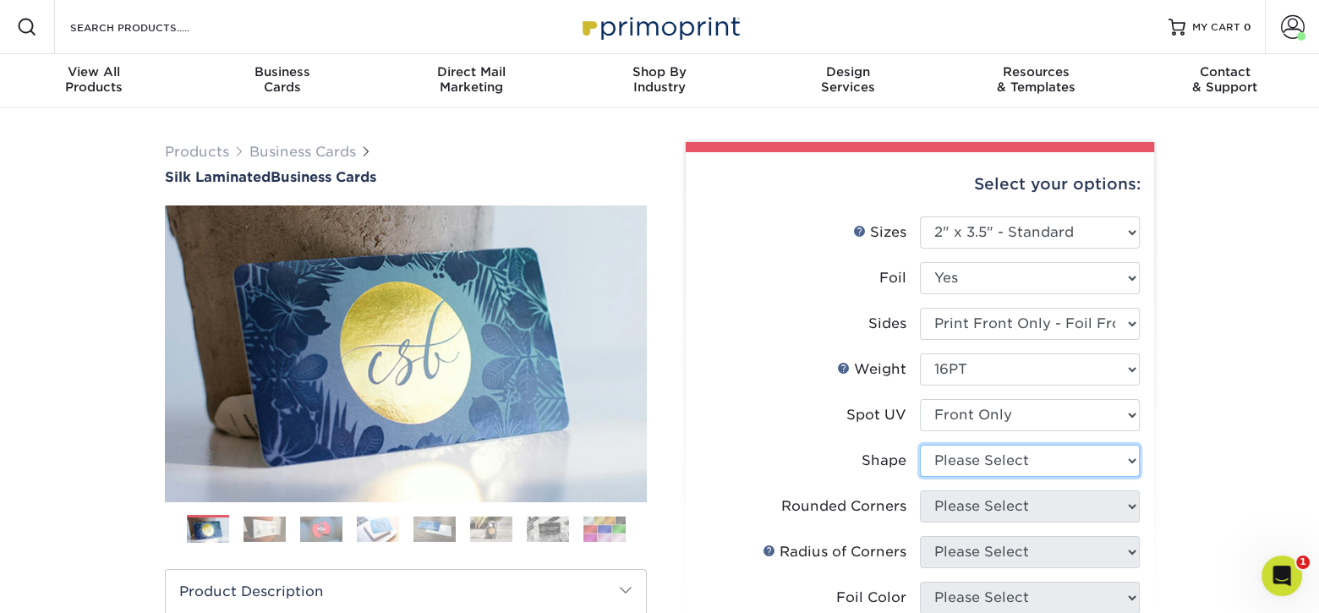
click at [1126, 457] on select "Please Select Standard" at bounding box center [1030, 461] width 220 height 32
select select "standard"
click at [920, 445] on select "Please Select Standard" at bounding box center [1030, 461] width 220 height 32
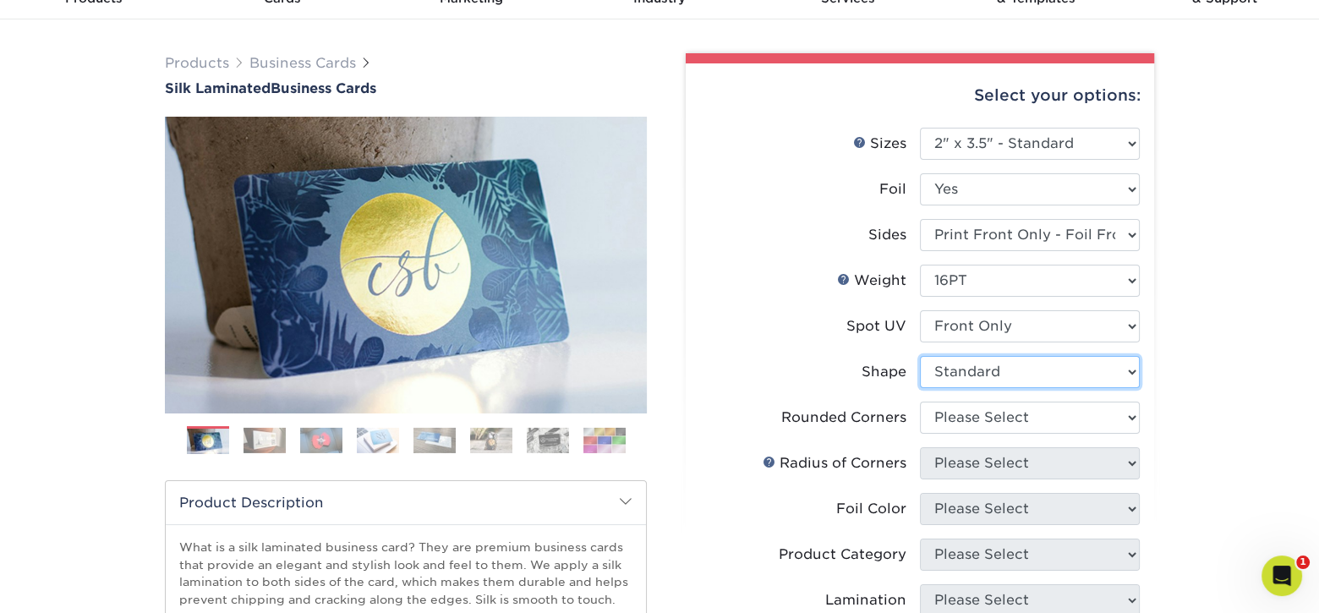
scroll to position [169, 0]
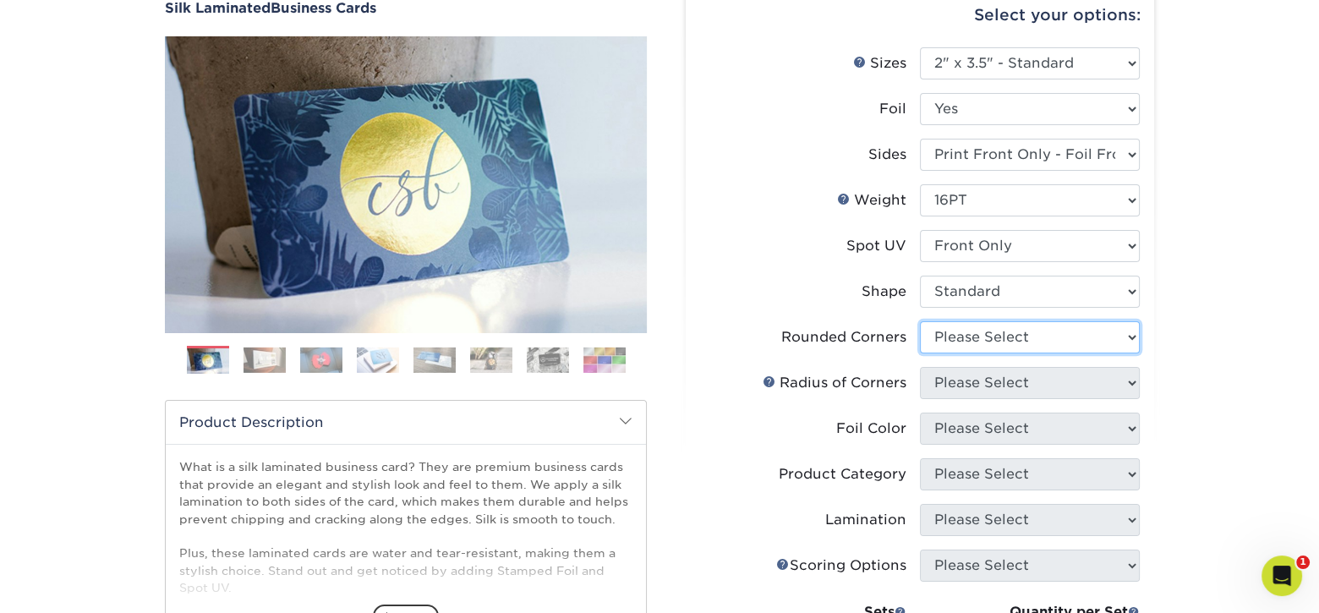
click at [1006, 332] on select "Please Select Yes - Round 2 Corners Yes - Round 4 Corners No" at bounding box center [1030, 337] width 220 height 32
click at [1252, 339] on div "Products Business Cards Silk Laminated Business Cards Previous Next" at bounding box center [659, 474] width 1319 height 1070
click at [1083, 324] on select "Please Select Yes - Round 2 Corners Yes - Round 4 Corners No" at bounding box center [1030, 337] width 220 height 32
select select "0"
click at [920, 321] on select "Please Select Yes - Round 2 Corners Yes - Round 4 Corners No" at bounding box center [1030, 337] width 220 height 32
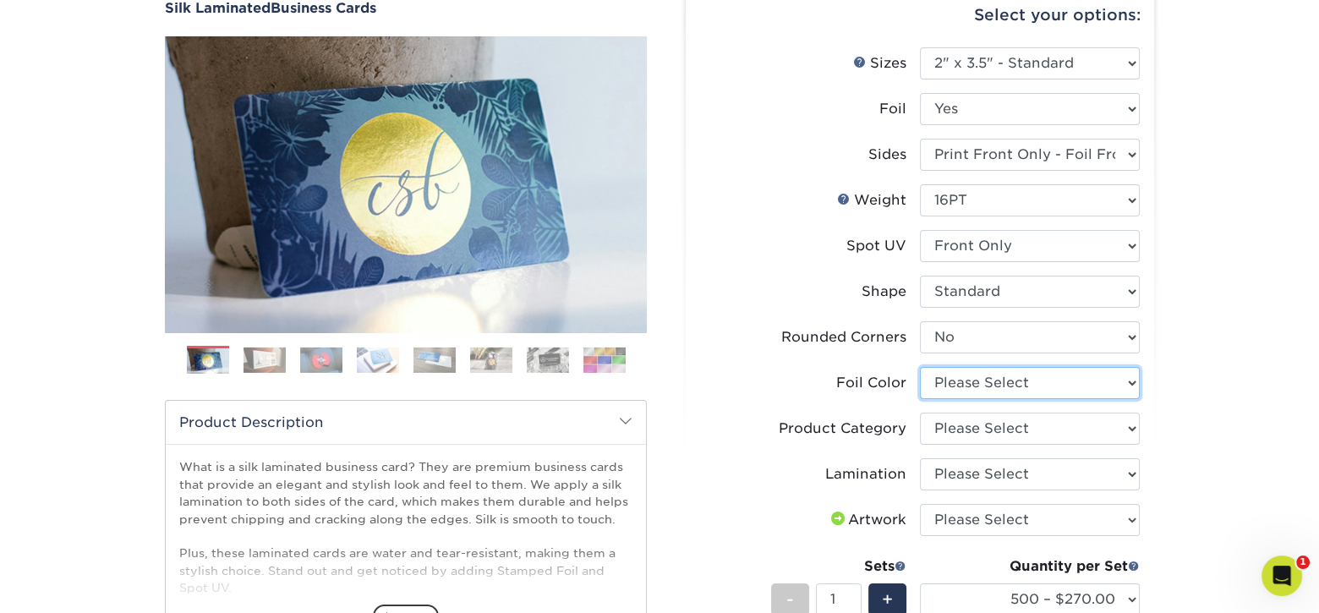
click at [1105, 387] on select "Please Select Silver Foil Black Foil Blue Foil Copper Foil Gold Foil Red Foil R…" at bounding box center [1030, 383] width 220 height 32
select select "acffa4a5-22f9-4585-ba3f-0adaa54b8c85"
click at [920, 367] on select "Please Select Silver Foil Black Foil Blue Foil Copper Foil Gold Foil Red Foil R…" at bounding box center [1030, 383] width 220 height 32
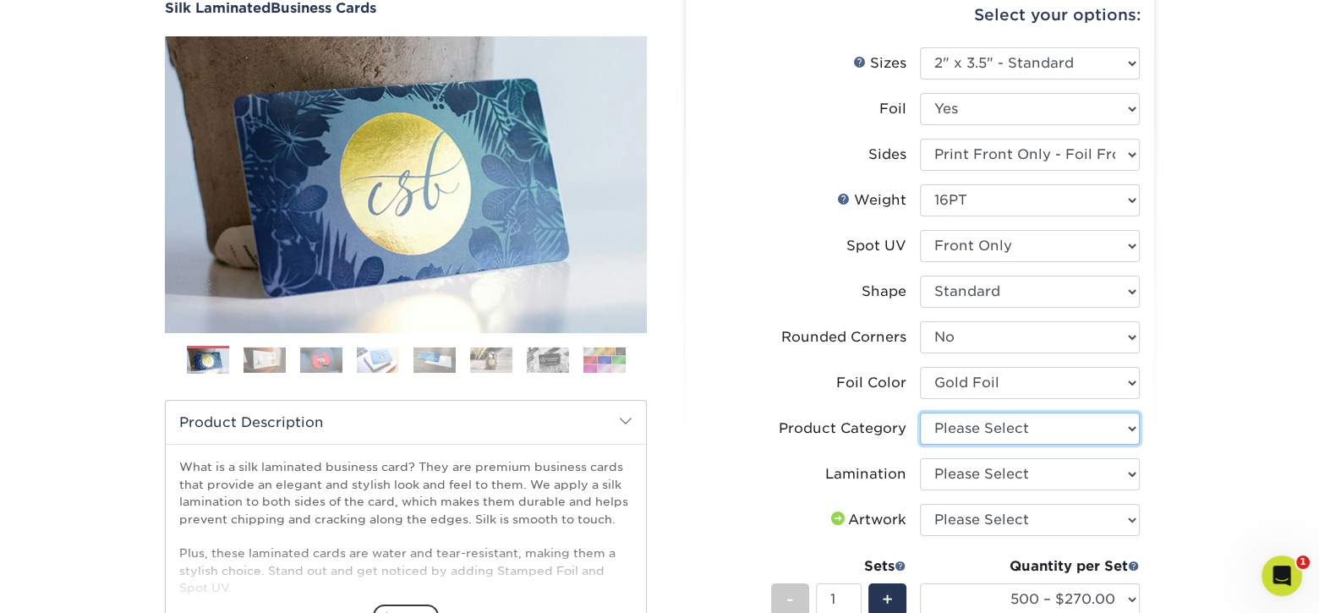
click at [1043, 428] on select "Please Select Business Cards" at bounding box center [1030, 429] width 220 height 32
select select "3b5148f1-0588-4f88-a218-97bcfdce65c1"
click at [920, 413] on select "Please Select Business Cards" at bounding box center [1030, 429] width 220 height 32
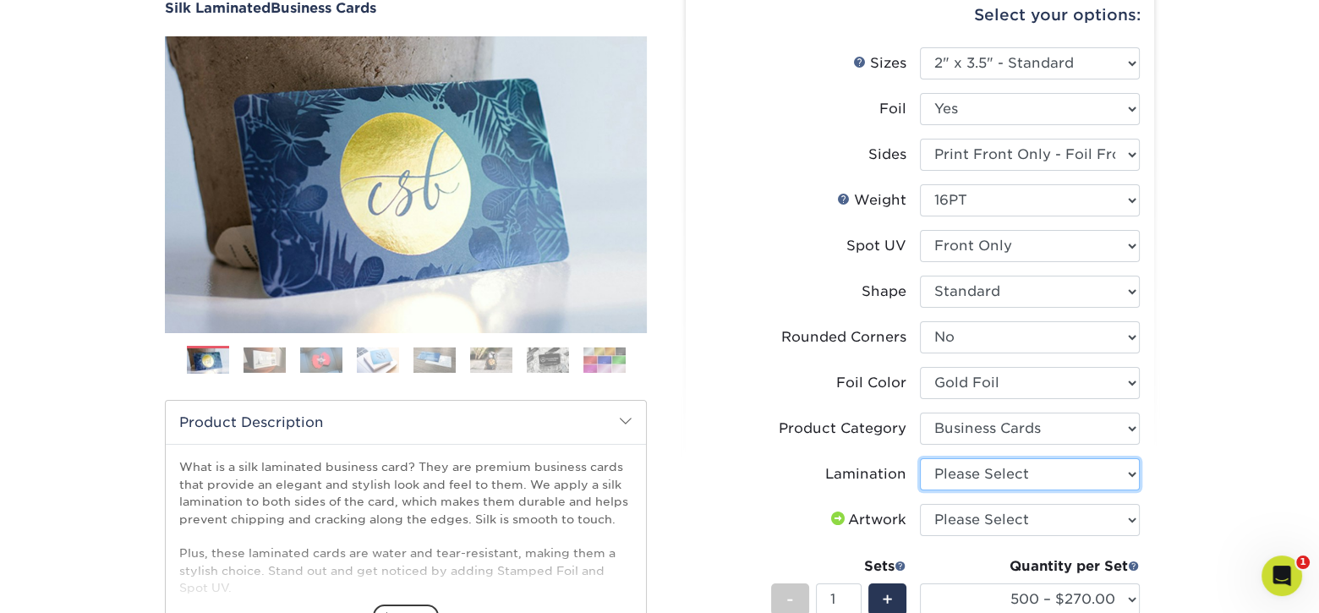
click at [1034, 474] on select "Please Select Silk" at bounding box center [1030, 474] width 220 height 32
select select "ccacb42f-45f7-42d3-bbd3-7c8421cf37f0"
click at [920, 458] on select "Please Select Silk" at bounding box center [1030, 474] width 220 height 32
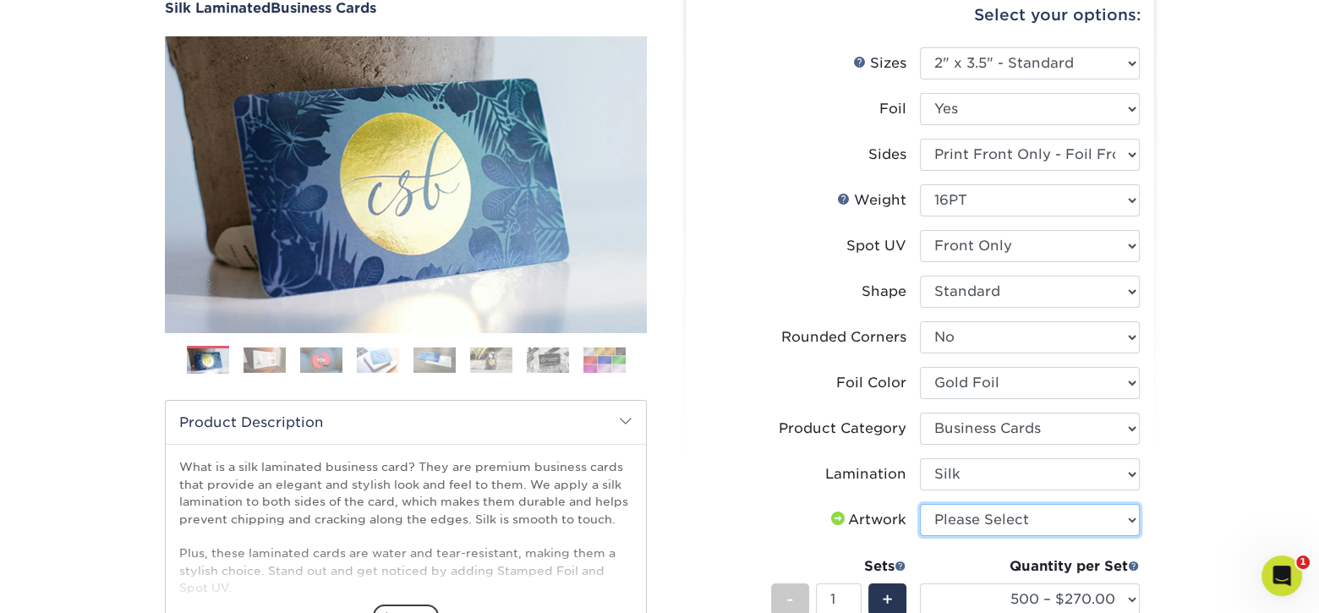
click at [1080, 526] on select "Please Select I will upload files I need a design - $100" at bounding box center [1030, 520] width 220 height 32
select select "upload"
click at [920, 504] on select "Please Select I will upload files I need a design - $100" at bounding box center [1030, 520] width 220 height 32
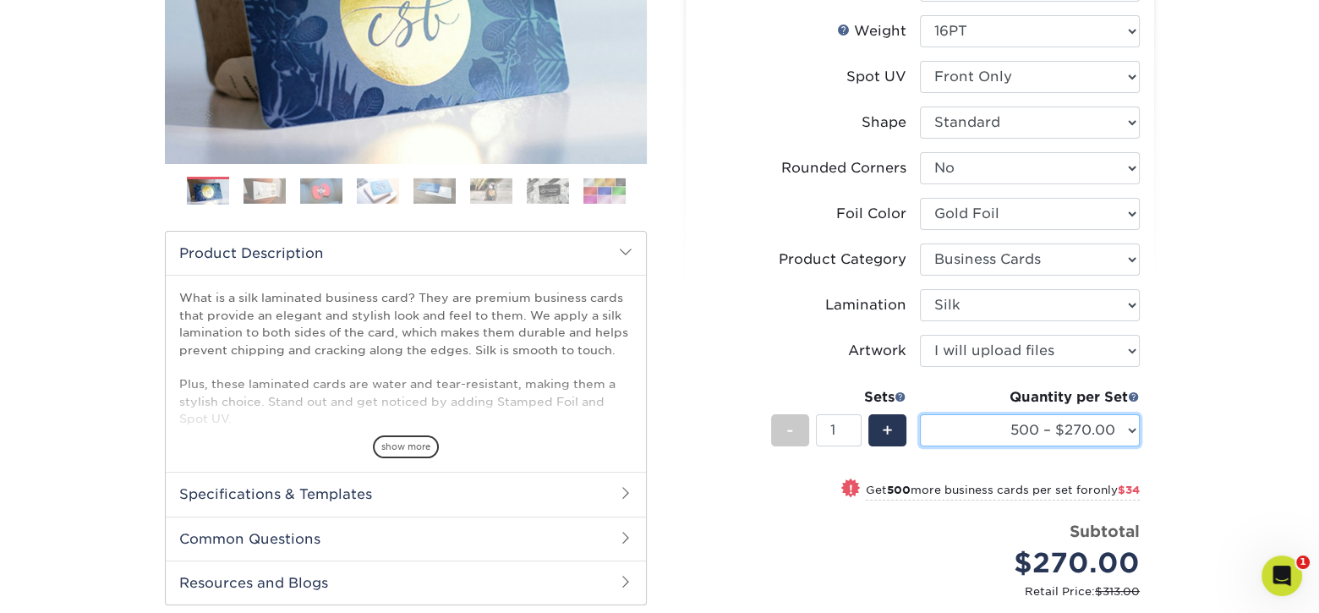
click at [1110, 435] on select "500 – $270.00 1000 – $304.00 2500 – $747.00 5000 – $1310.00" at bounding box center [1030, 430] width 220 height 32
click at [1252, 418] on div "Products Business Cards Silk Laminated Business Cards Previous Next" at bounding box center [659, 310] width 1319 height 1081
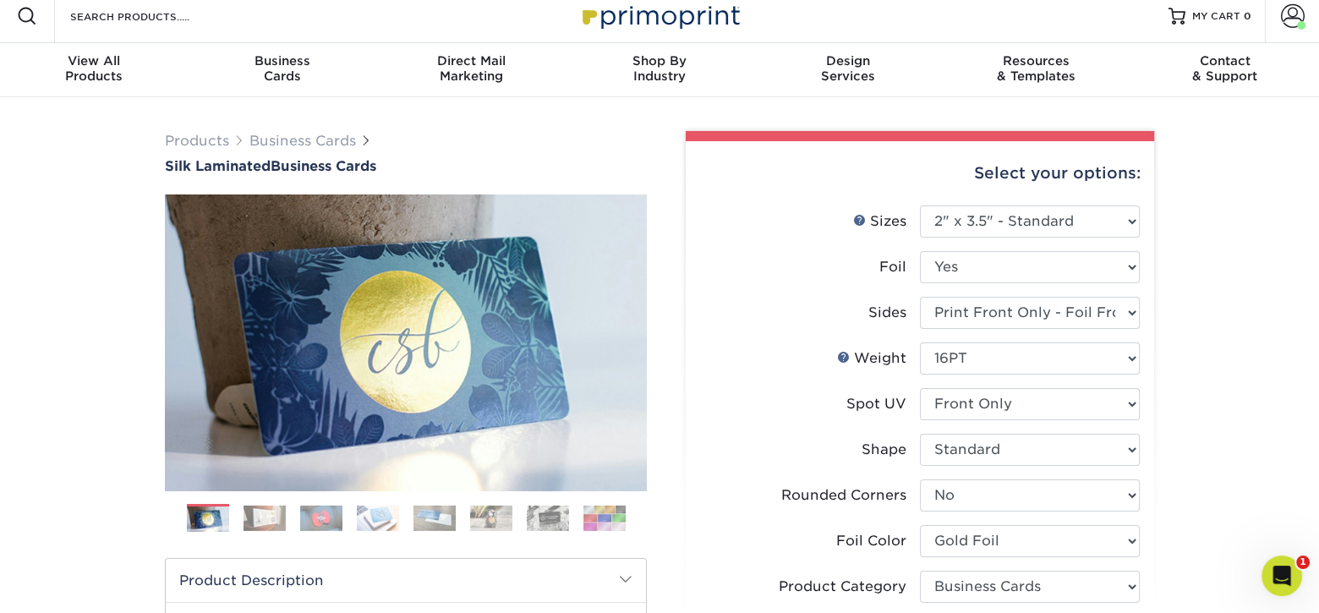
scroll to position [0, 0]
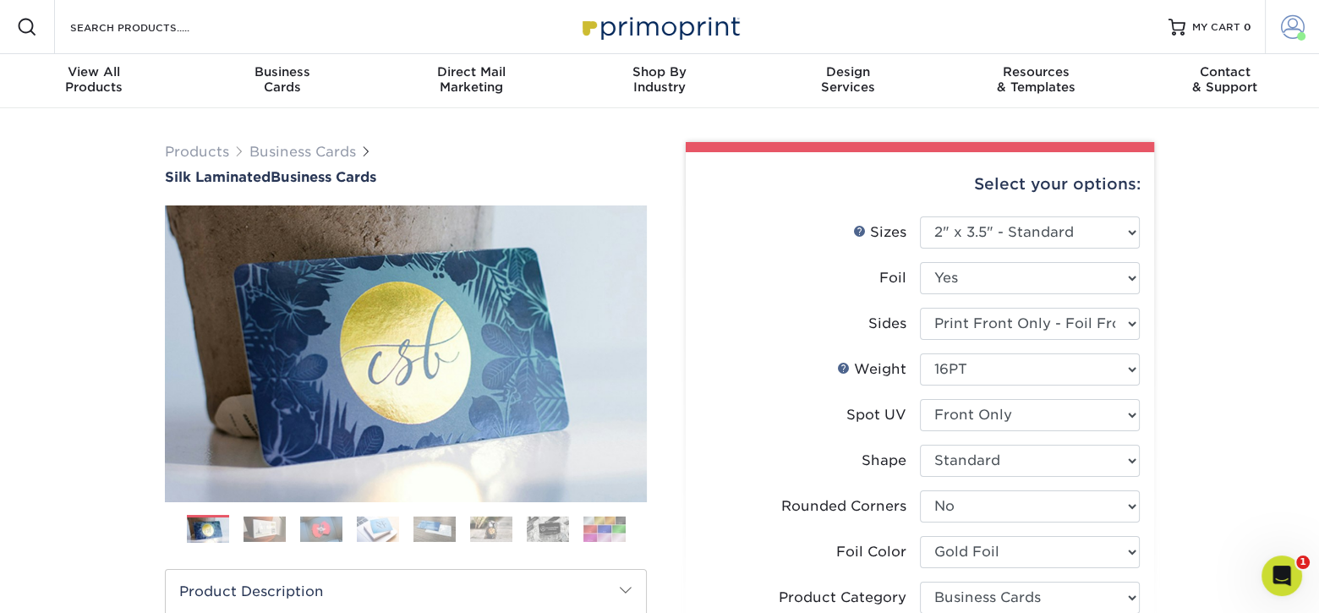
click at [1288, 19] on span at bounding box center [1293, 27] width 24 height 24
